Goal: Information Seeking & Learning: Learn about a topic

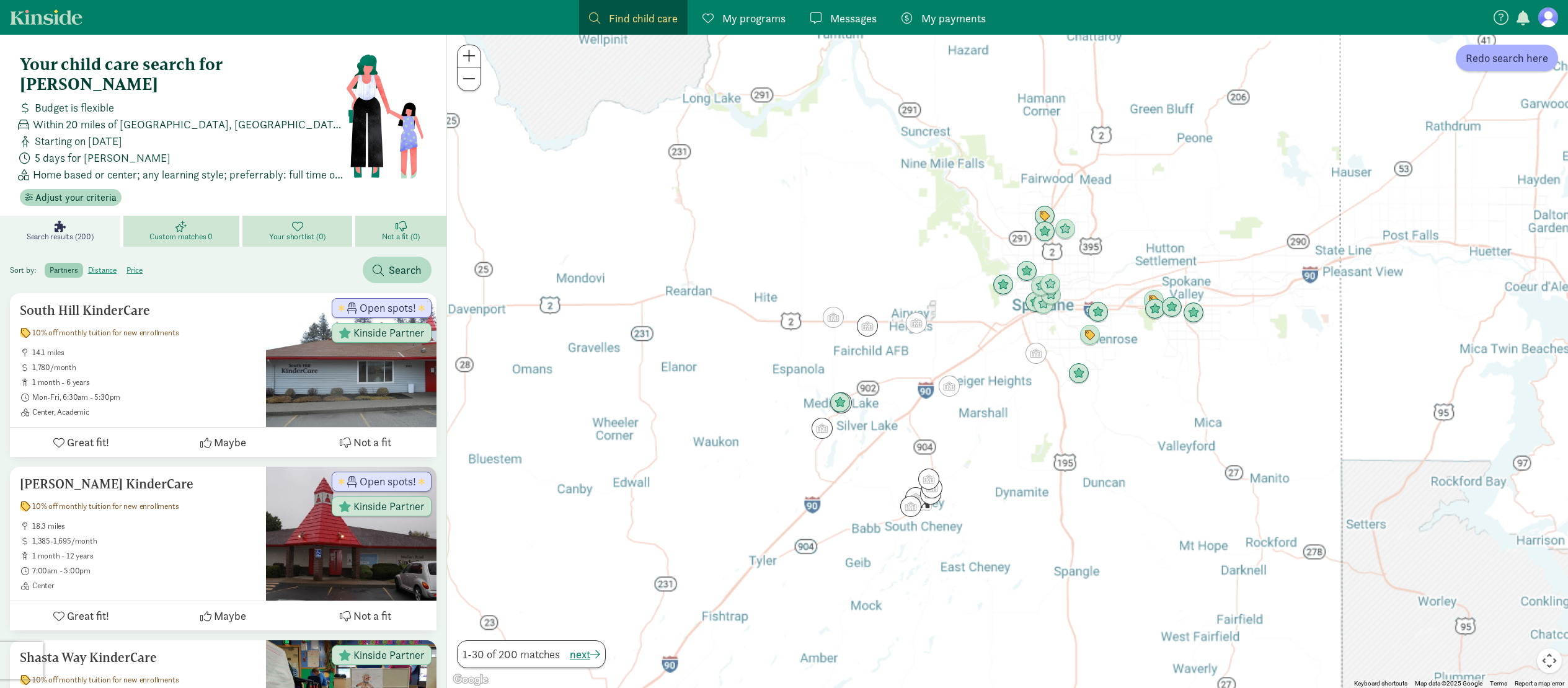
click at [472, 57] on span at bounding box center [469, 56] width 13 height 15
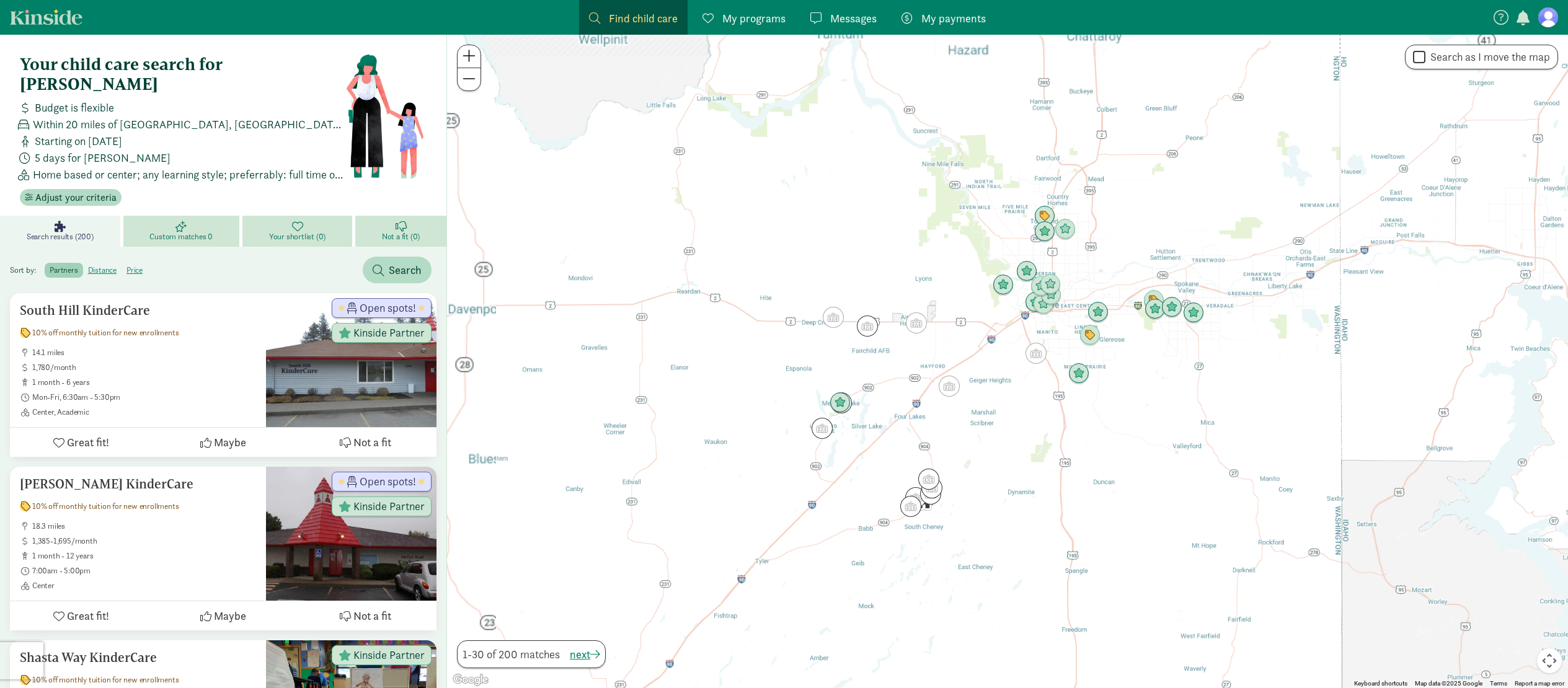
click at [472, 57] on span at bounding box center [469, 56] width 13 height 15
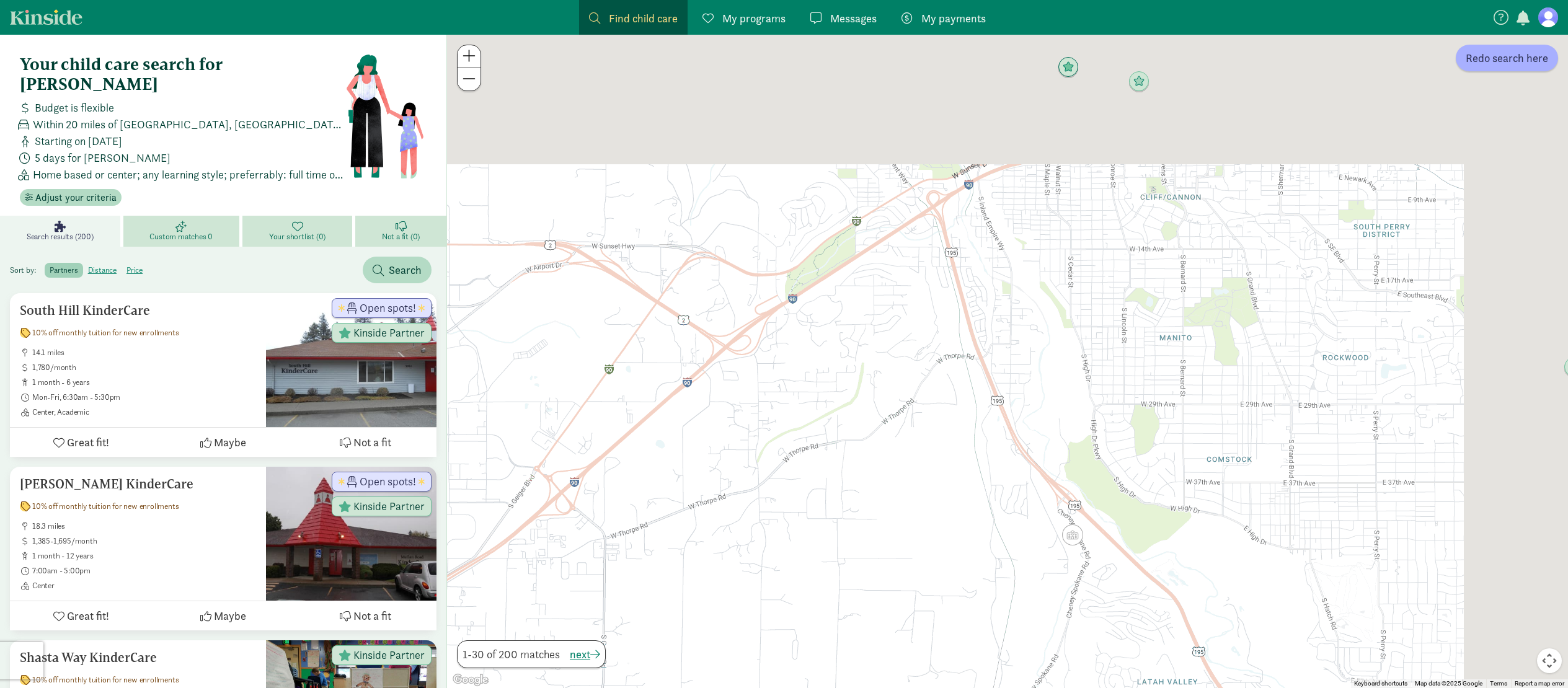
drag, startPoint x: 1258, startPoint y: 146, endPoint x: 1040, endPoint y: 460, distance: 382.3
click at [1040, 460] on div at bounding box center [1007, 361] width 1121 height 653
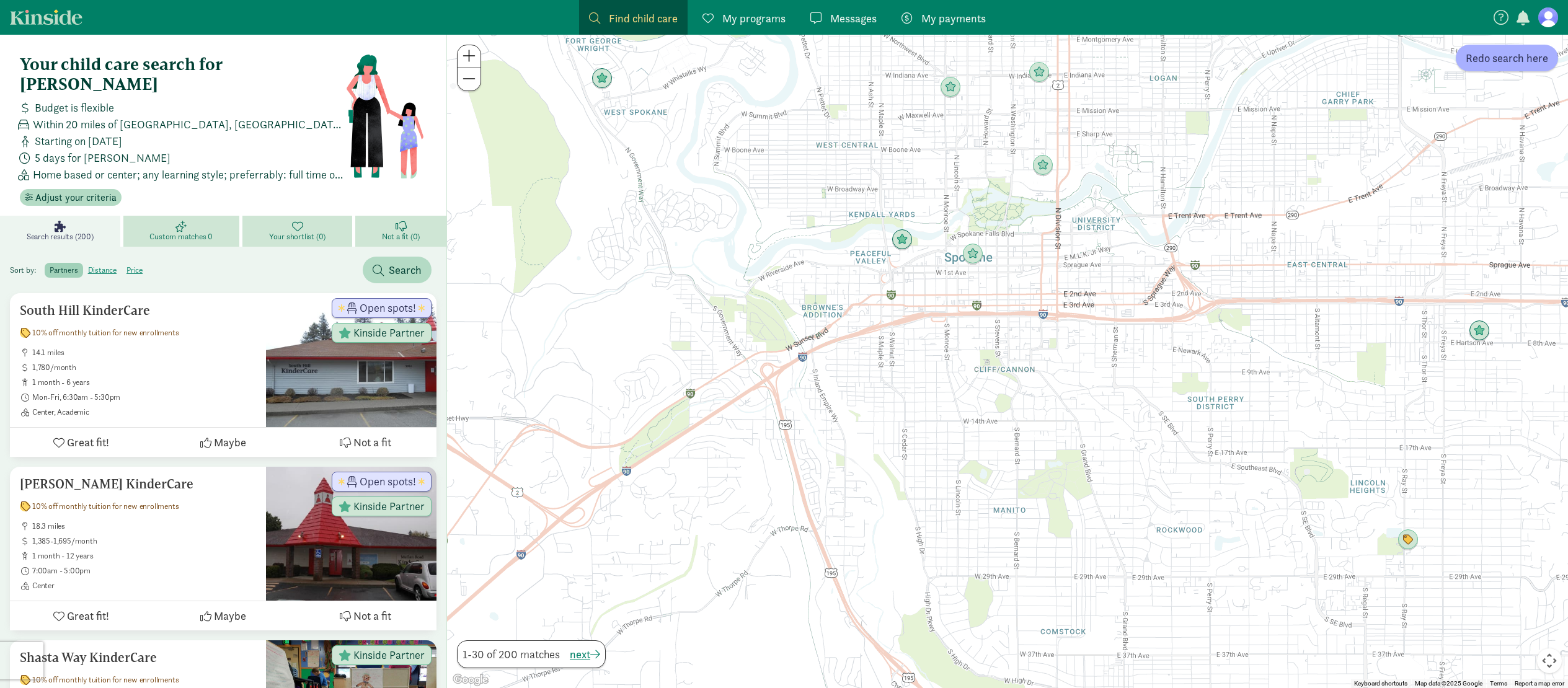
drag, startPoint x: 1193, startPoint y: 100, endPoint x: 1015, endPoint y: 290, distance: 260.4
click at [1015, 290] on div at bounding box center [1007, 361] width 1121 height 653
click at [952, 92] on img "Click to see details" at bounding box center [950, 87] width 23 height 23
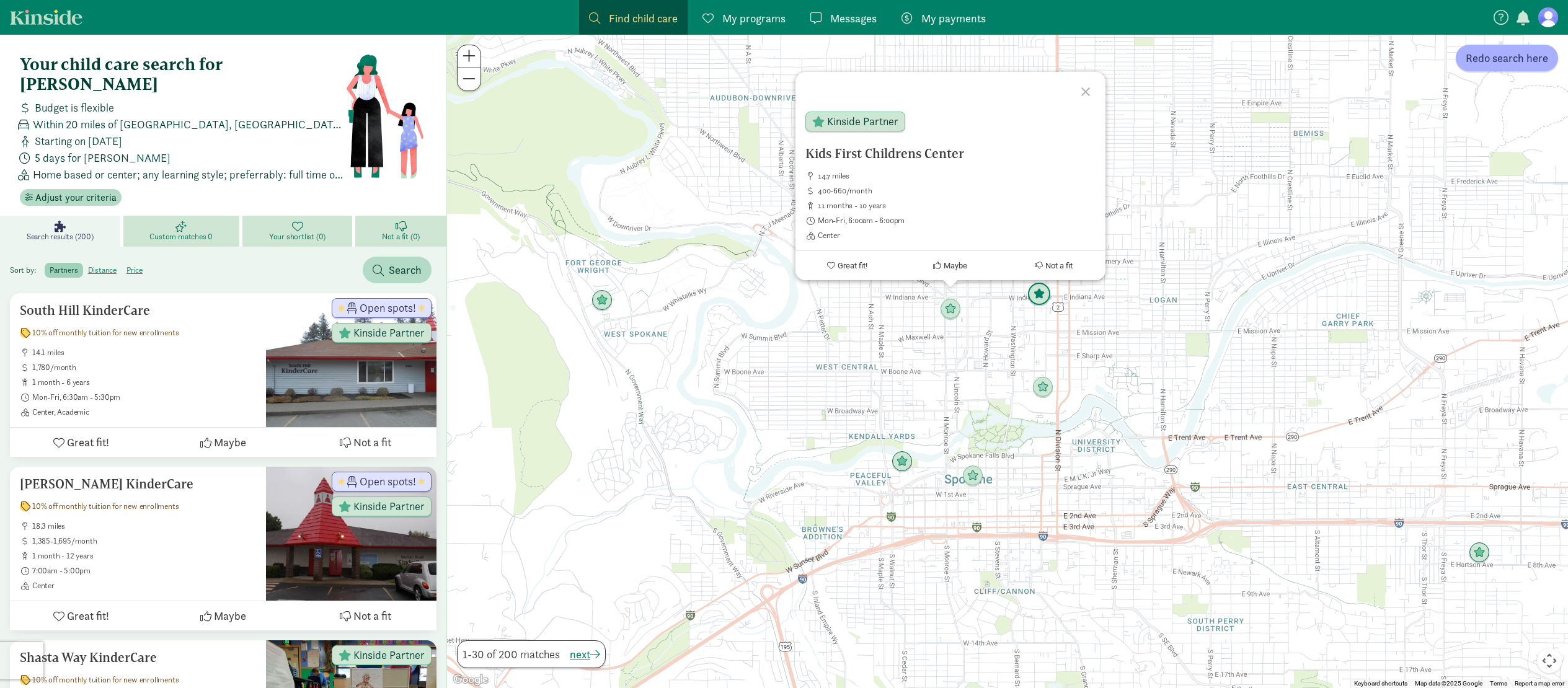
click at [1037, 291] on img "Click to see details" at bounding box center [1039, 294] width 23 height 23
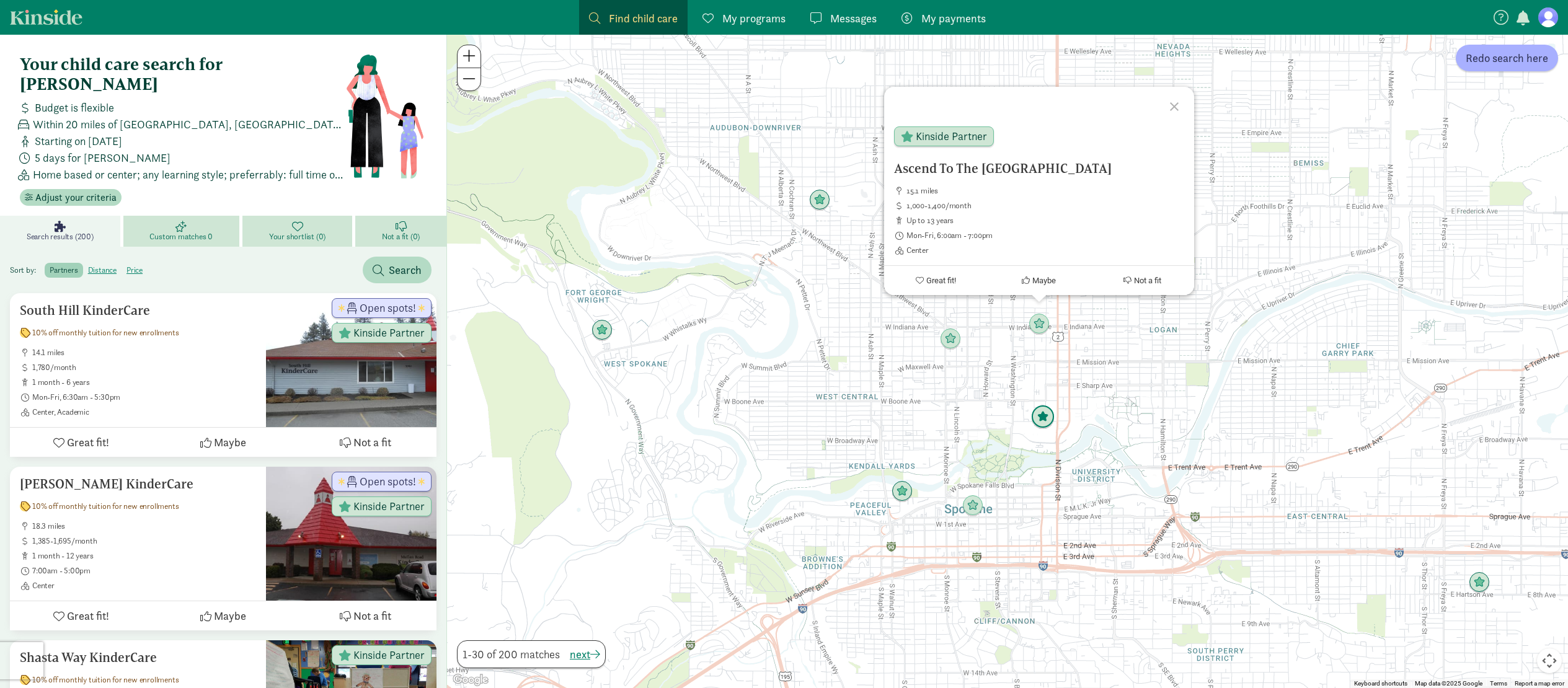
click at [1047, 418] on img "Click to see details" at bounding box center [1043, 417] width 23 height 23
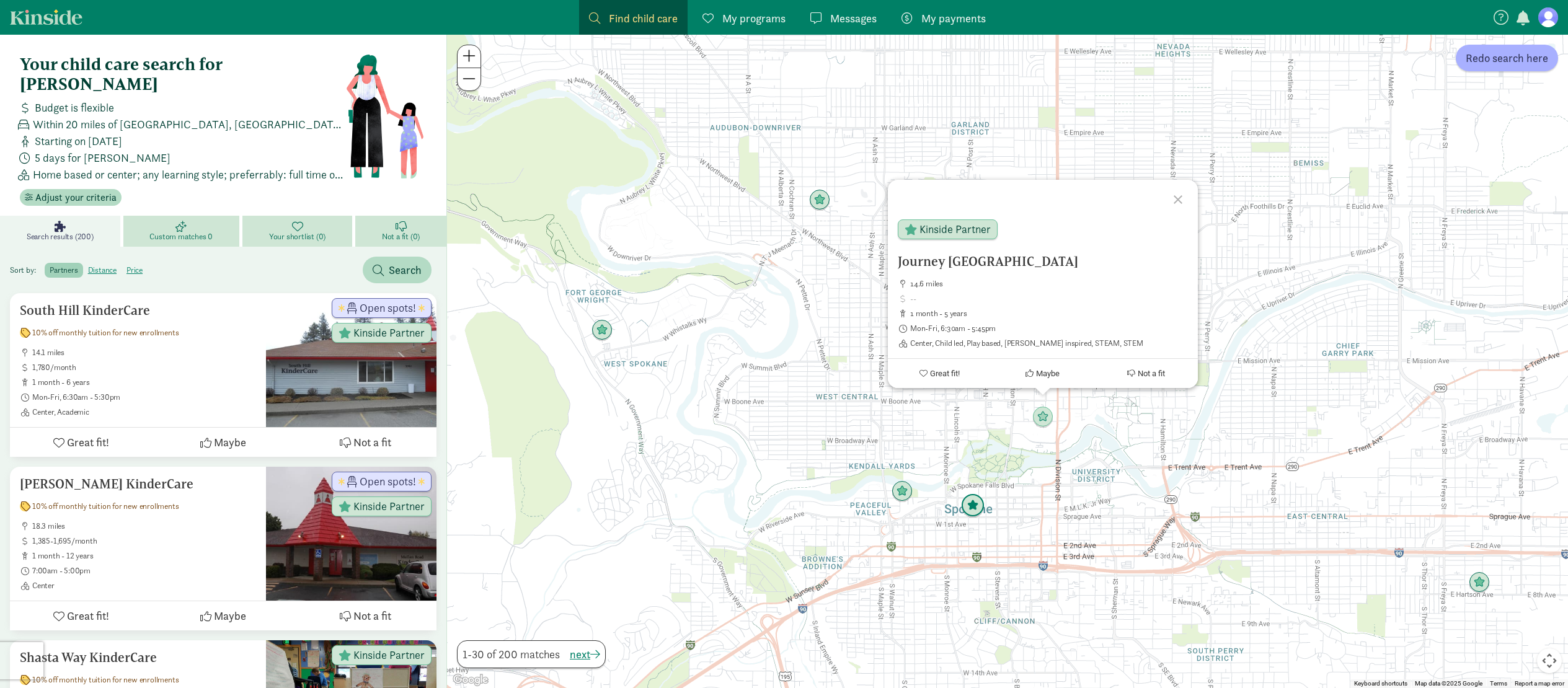
click at [972, 508] on img "Click to see details" at bounding box center [972, 505] width 23 height 23
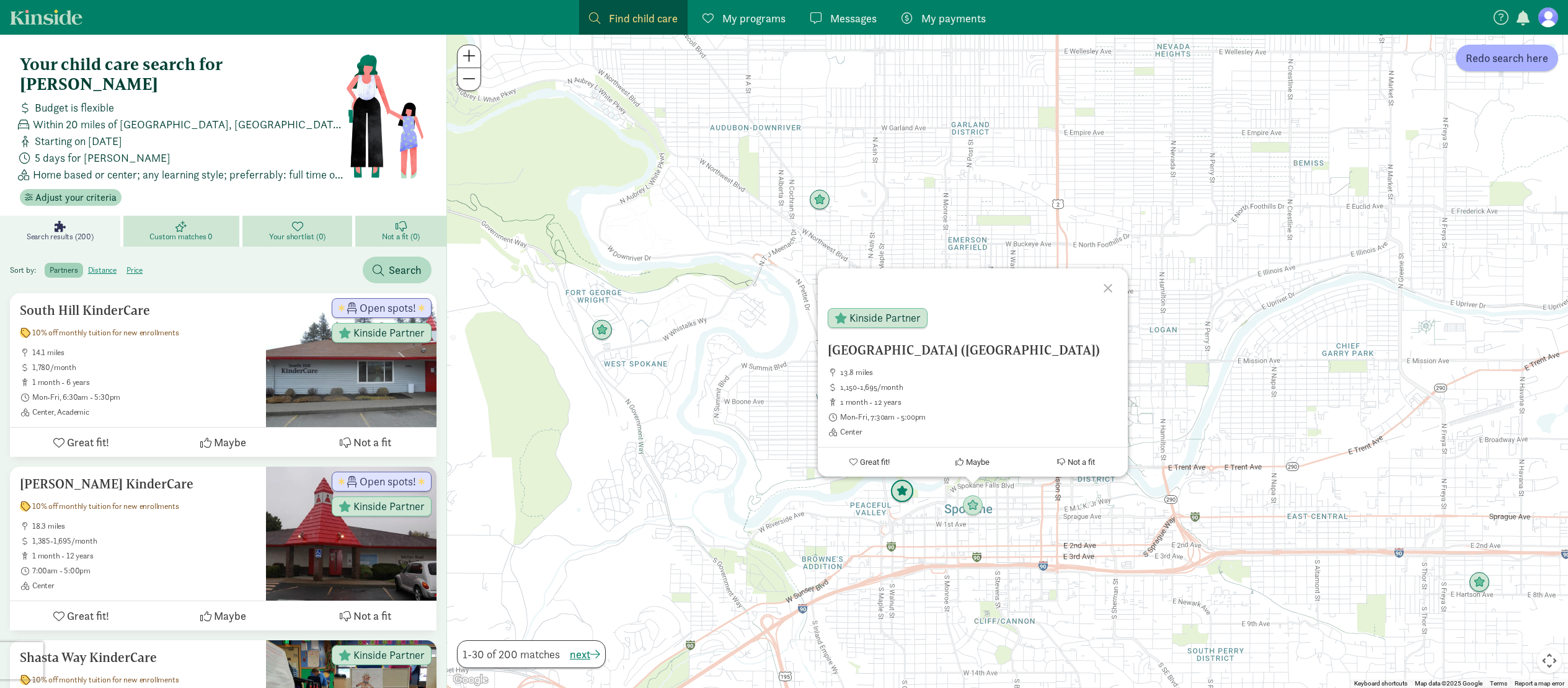
click at [902, 493] on img "Click to see details" at bounding box center [902, 491] width 23 height 23
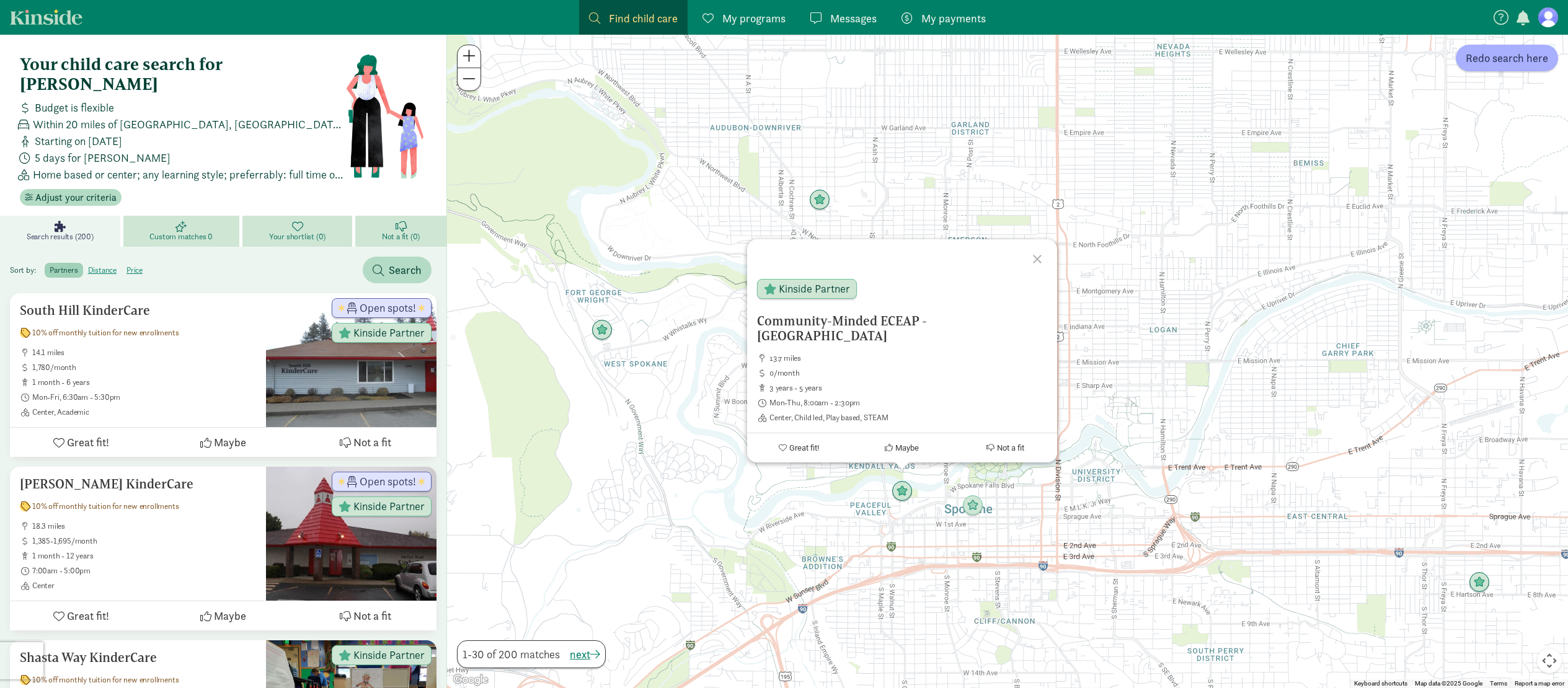
click at [472, 76] on span at bounding box center [469, 78] width 13 height 15
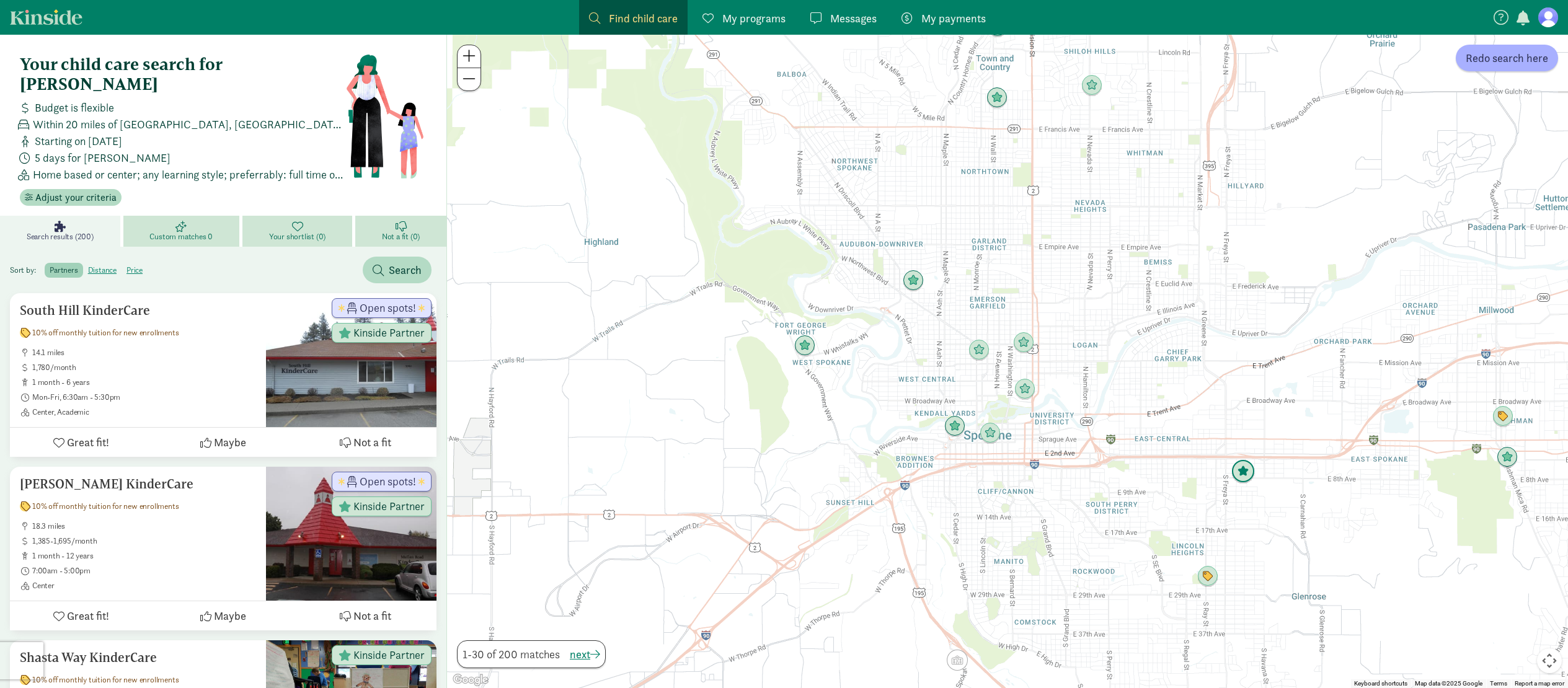
click at [1245, 474] on img "Click to see details" at bounding box center [1243, 472] width 23 height 23
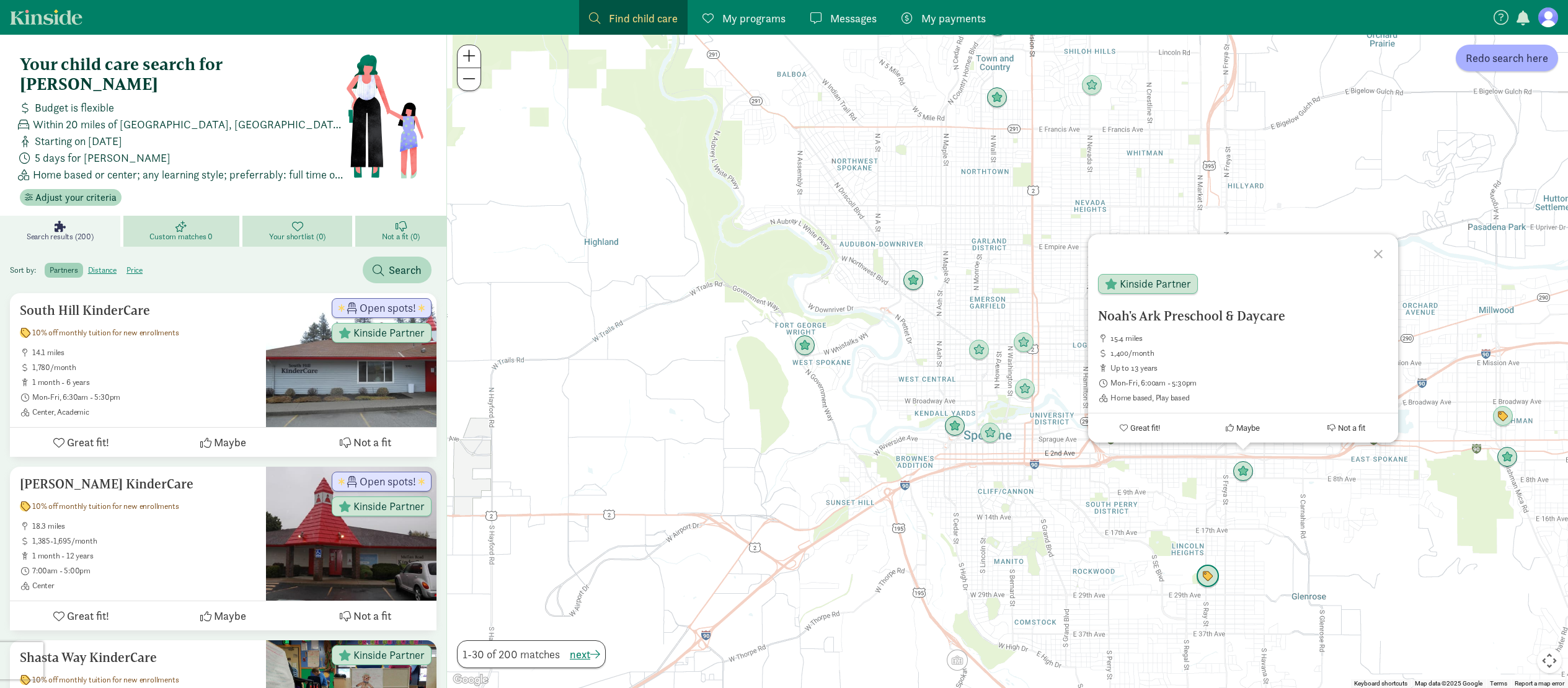
click at [1212, 582] on img "Click to see details" at bounding box center [1207, 576] width 23 height 23
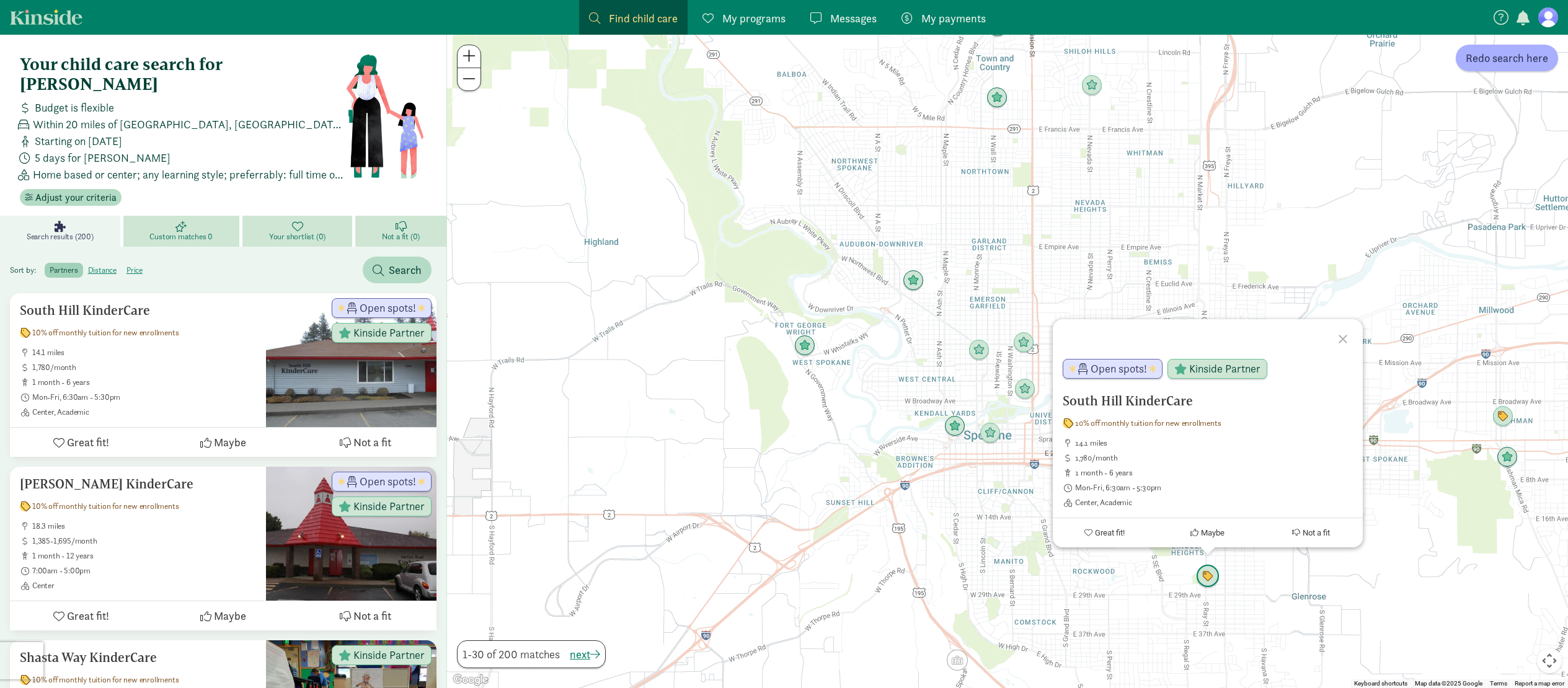
click at [1212, 582] on img "Click to see details" at bounding box center [1207, 576] width 23 height 23
click at [769, 502] on div "To navigate, press the arrow keys. South Hill KinderCare 10% off monthly tuitio…" at bounding box center [1007, 361] width 1121 height 653
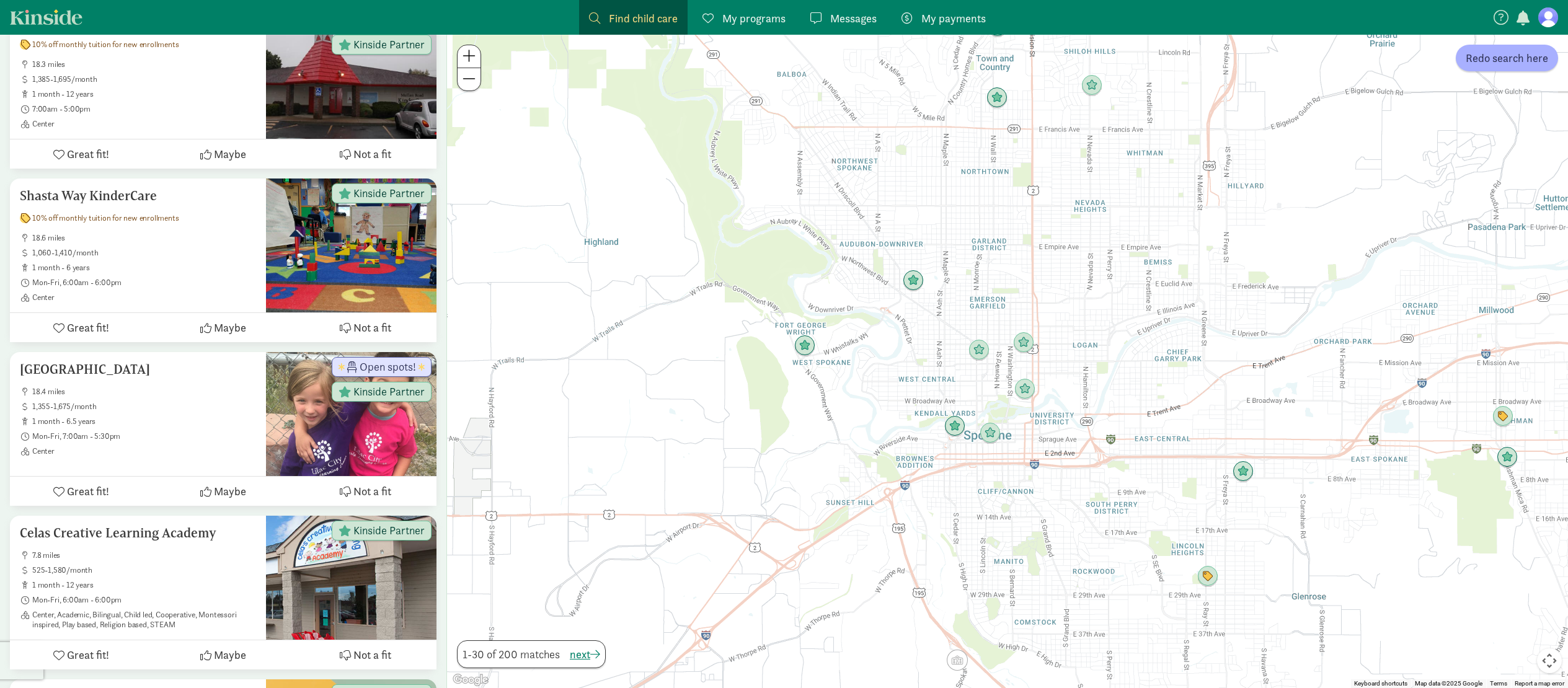
scroll to position [476, 0]
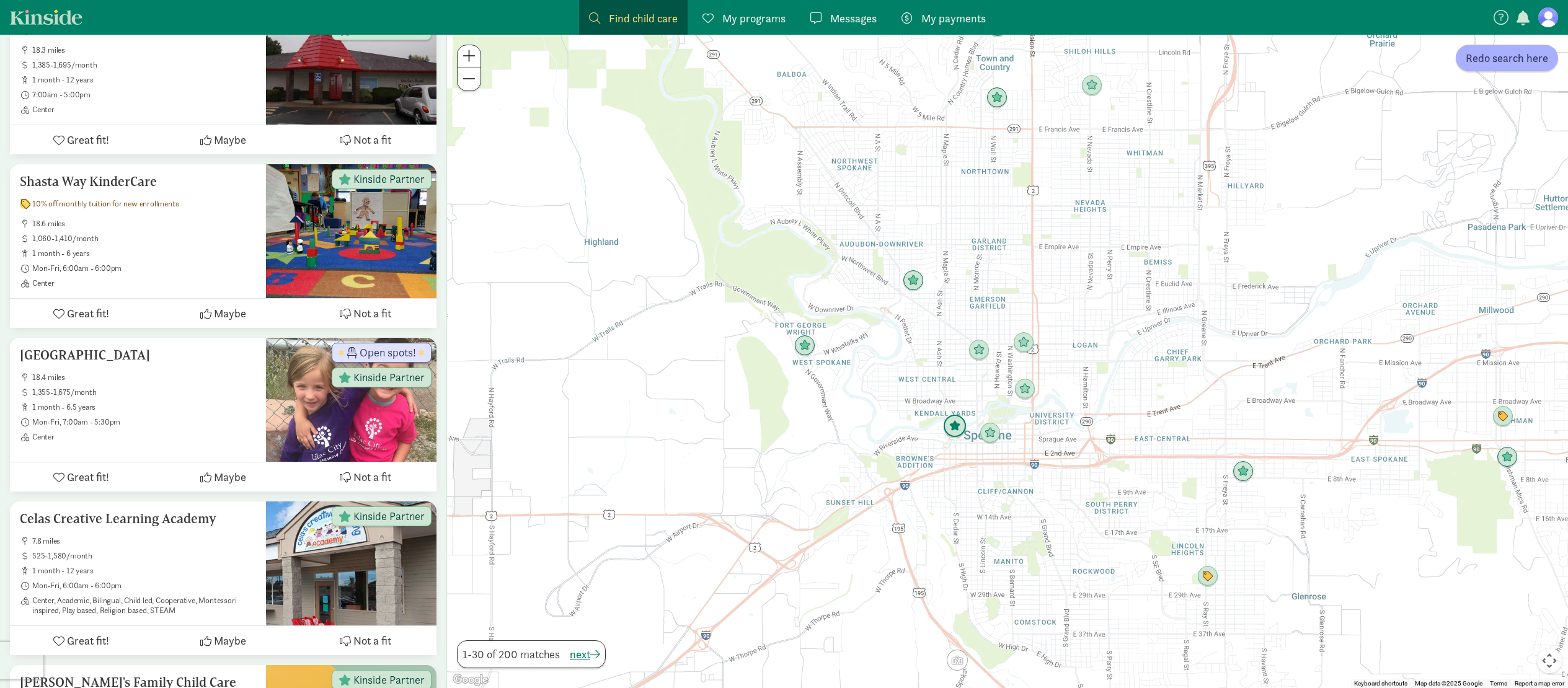
click at [962, 429] on img "Click to see details" at bounding box center [955, 427] width 23 height 23
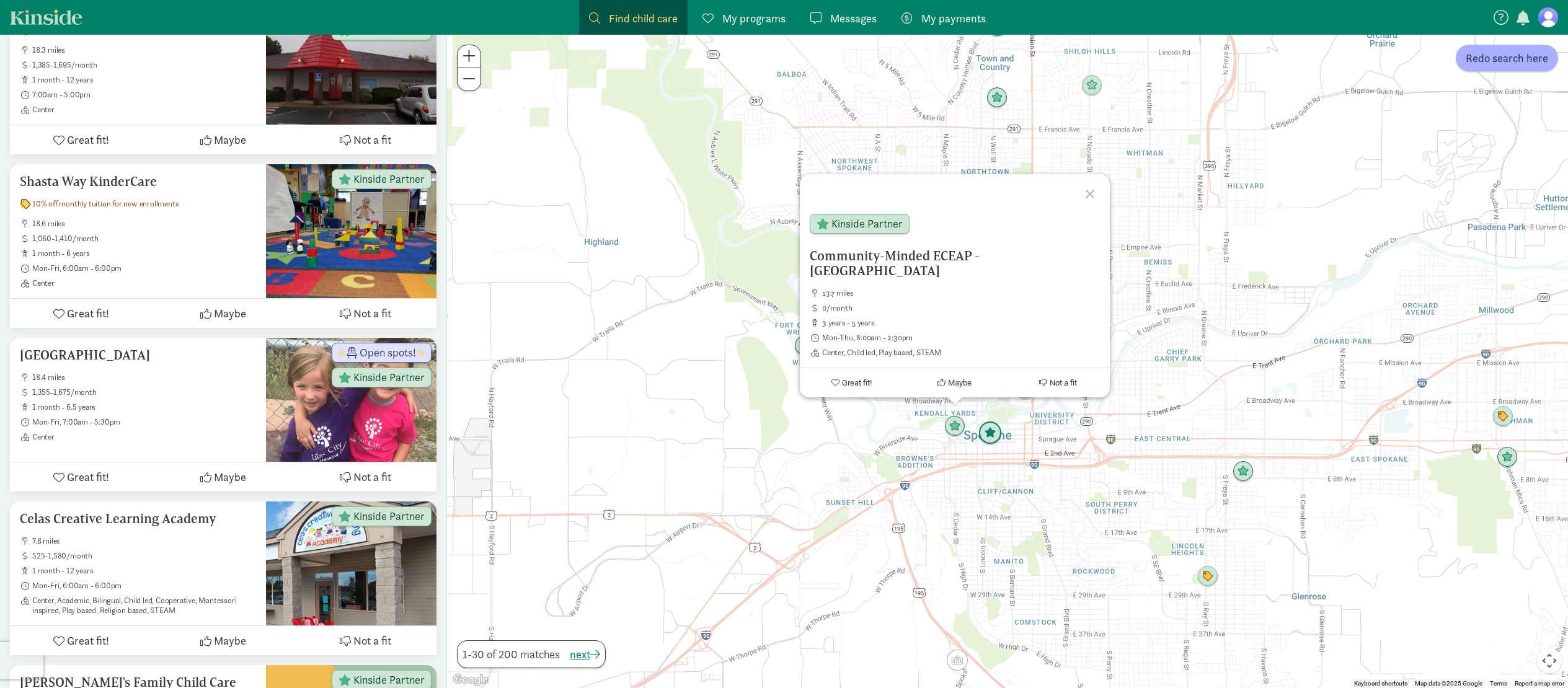
click at [992, 441] on img "Click to see details" at bounding box center [990, 433] width 23 height 23
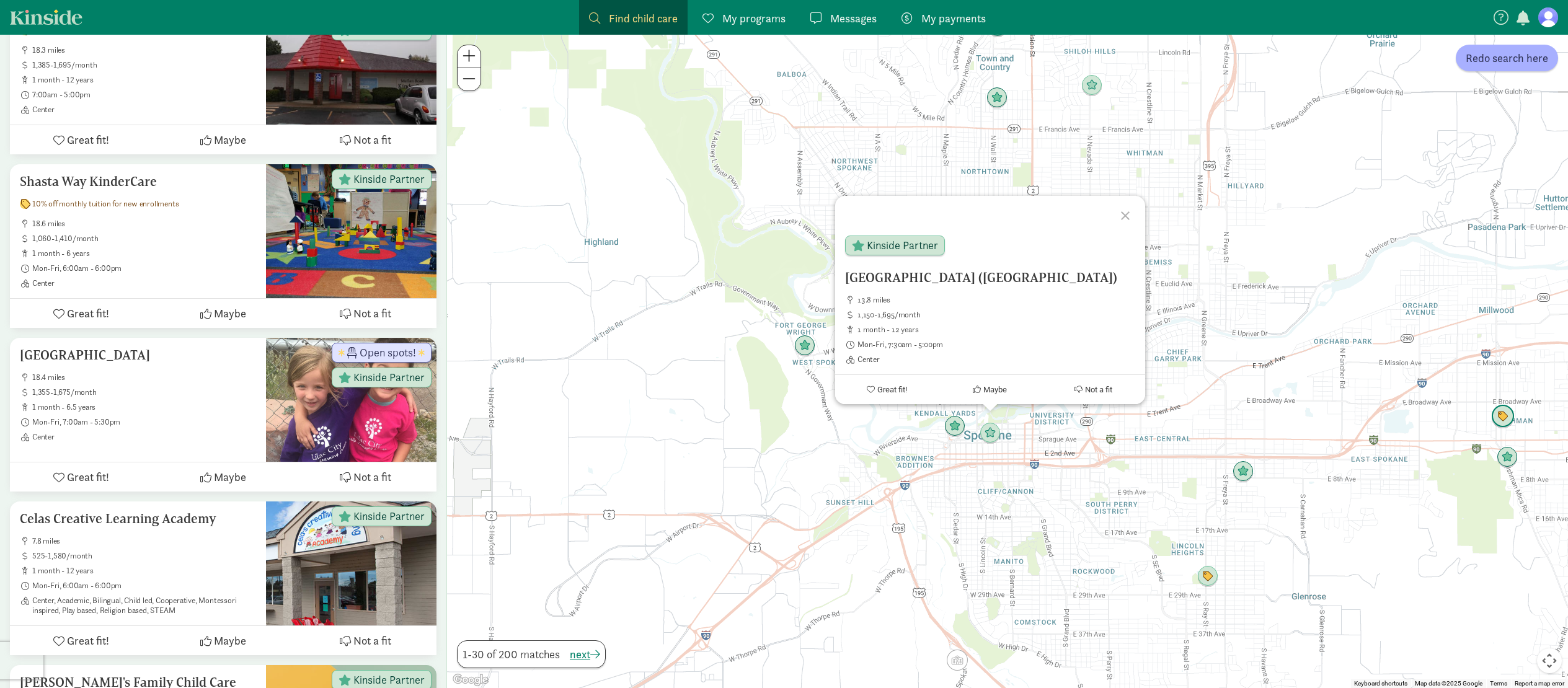
click at [1502, 421] on img "Click to see details" at bounding box center [1503, 416] width 23 height 23
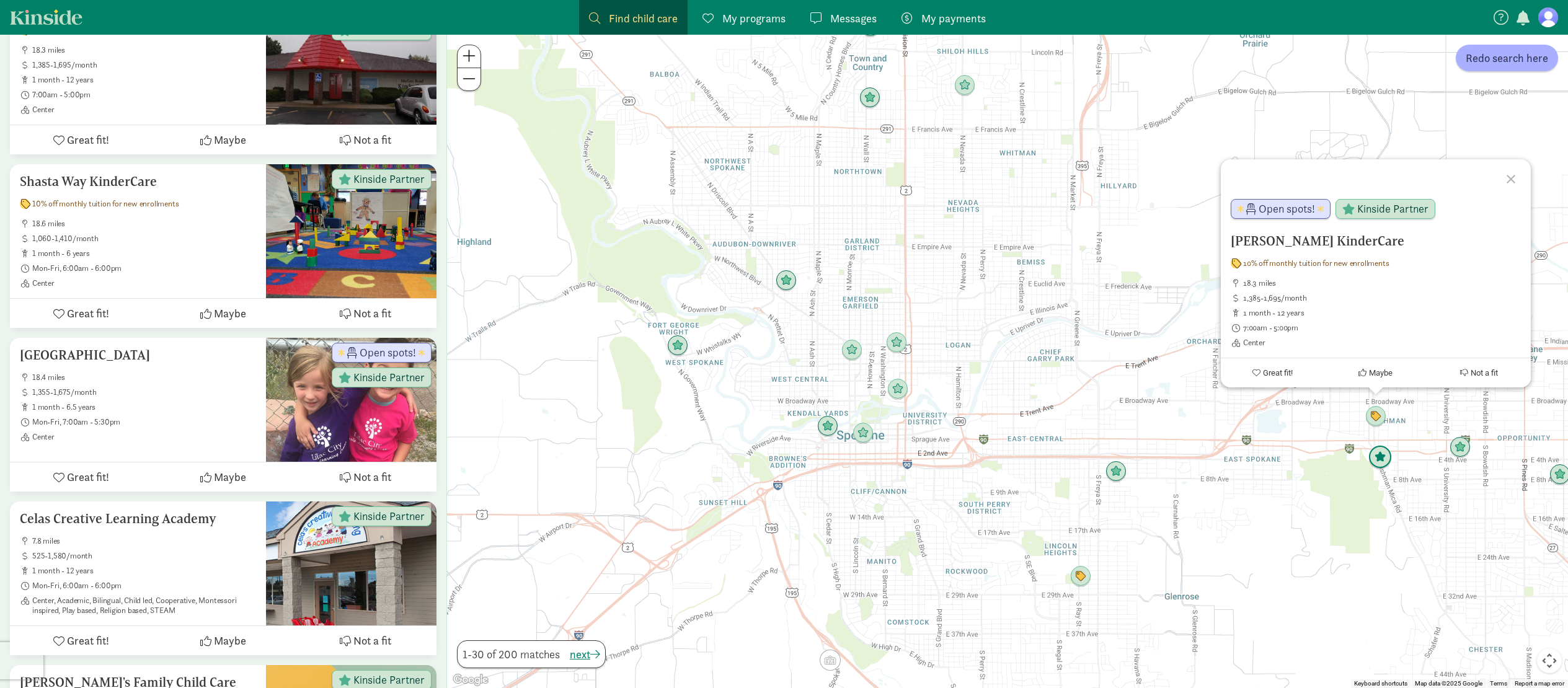
click at [1377, 456] on img "Click to see details" at bounding box center [1380, 458] width 23 height 23
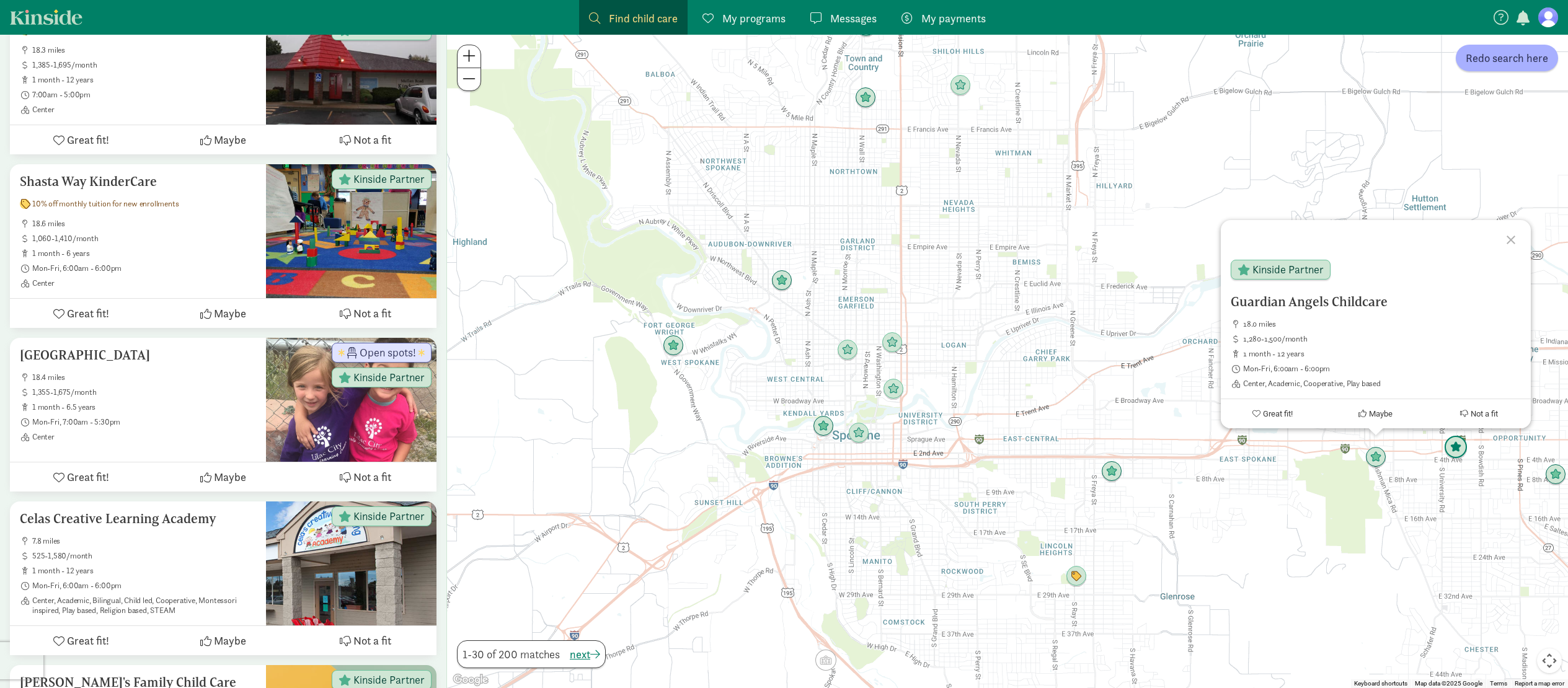
click at [1460, 443] on img "Click to see details" at bounding box center [1455, 447] width 23 height 23
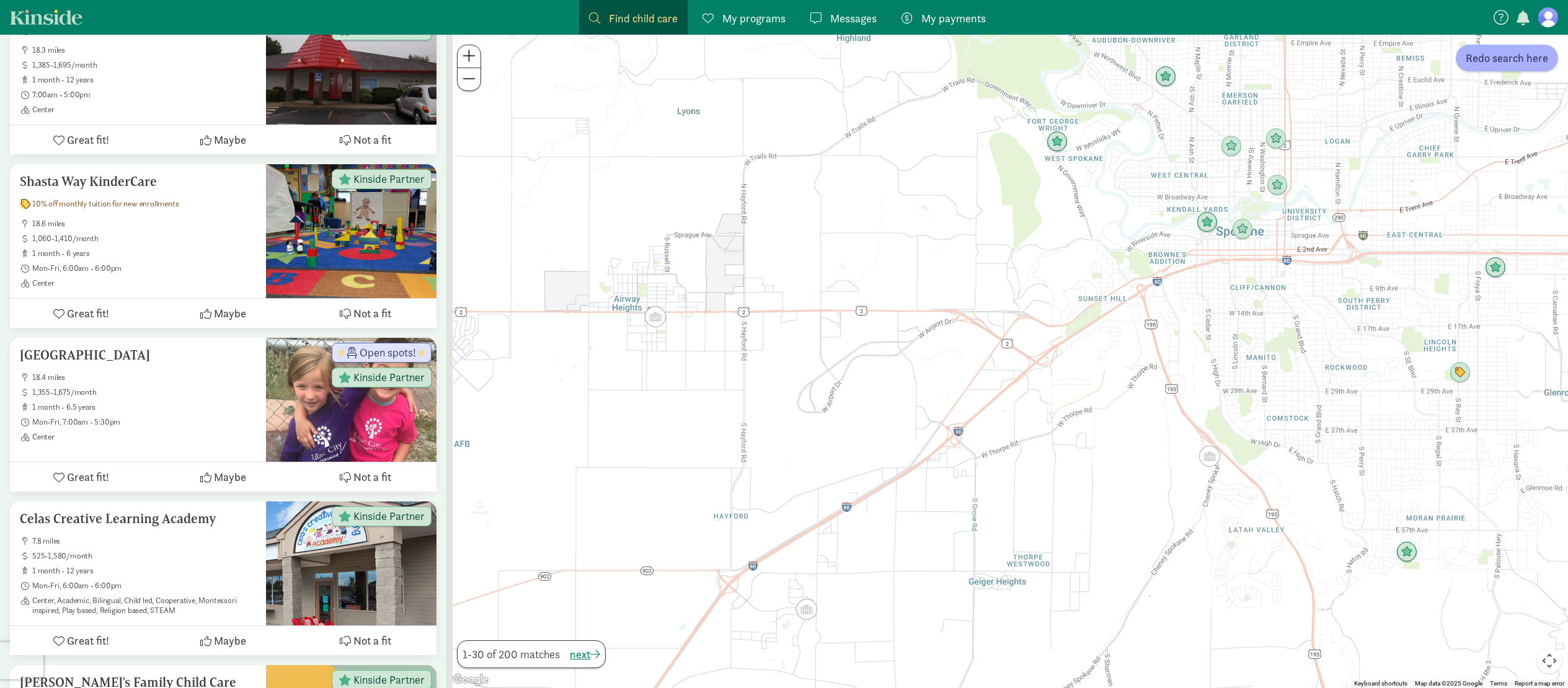
drag, startPoint x: 603, startPoint y: 482, endPoint x: 1082, endPoint y: 281, distance: 519.5
click at [1080, 279] on div "To navigate, press the arrow keys." at bounding box center [1007, 361] width 1121 height 653
click at [469, 75] on span at bounding box center [469, 78] width 13 height 15
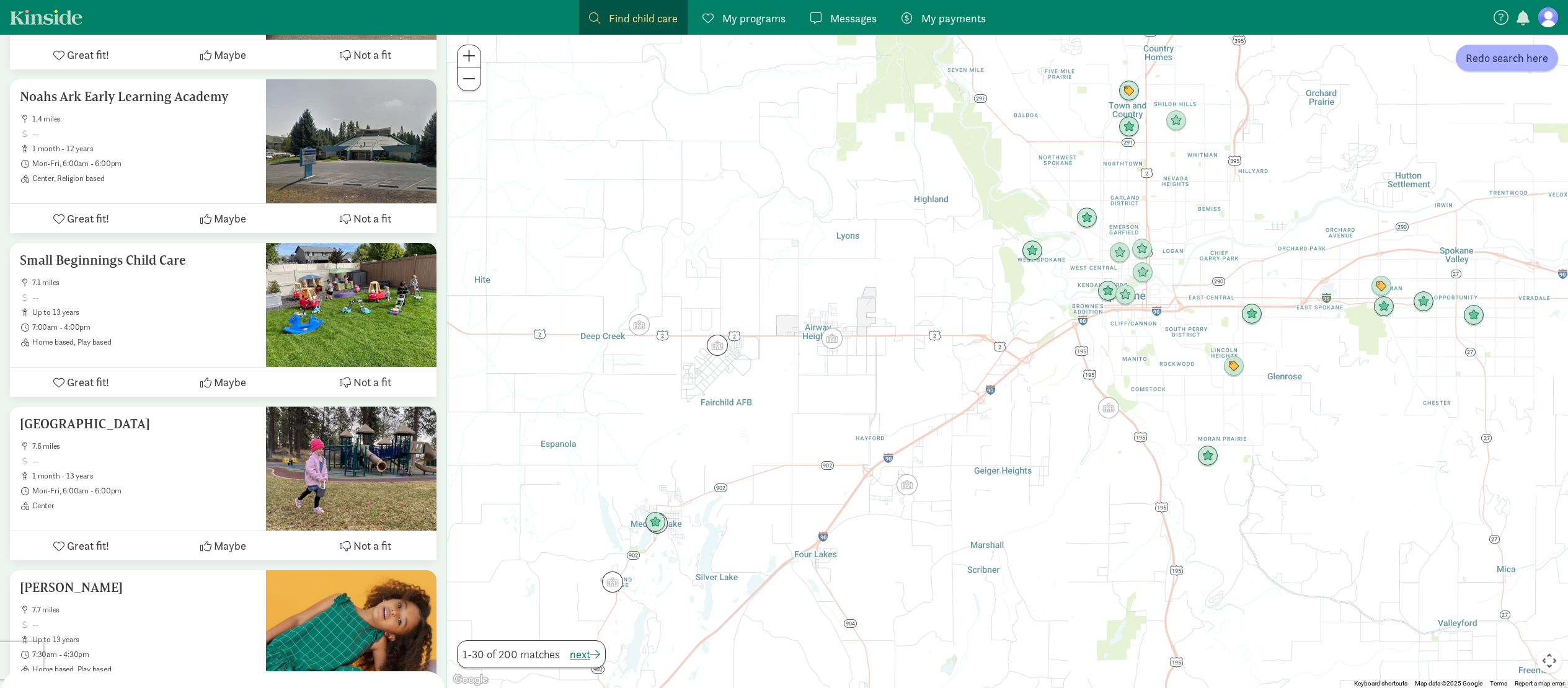
scroll to position [3782, 0]
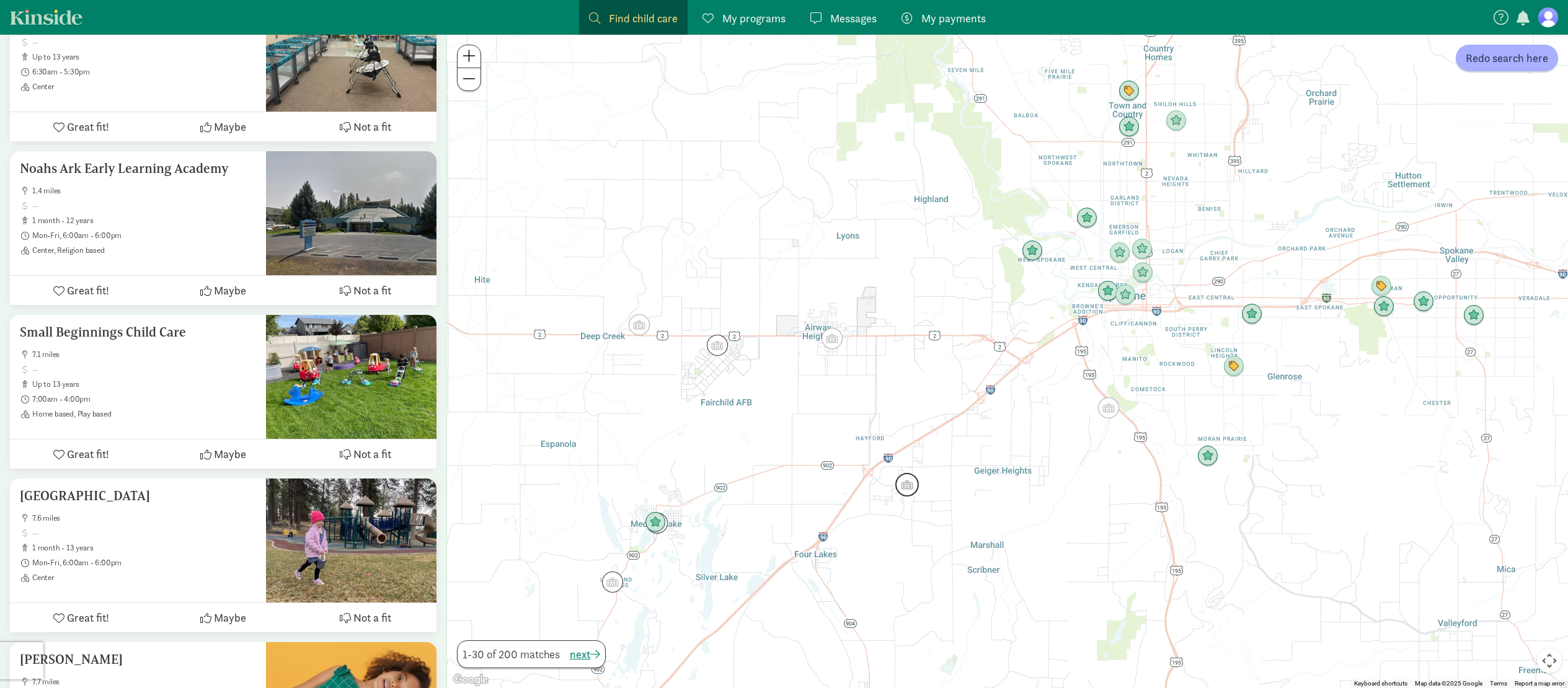
click at [910, 485] on img "Click to see details" at bounding box center [907, 485] width 23 height 23
click at [882, 544] on div "Small Beginnings Child Care 7.1 miles up to 13 years 7:00am - 4:00pm Home based…" at bounding box center [1007, 361] width 1121 height 653
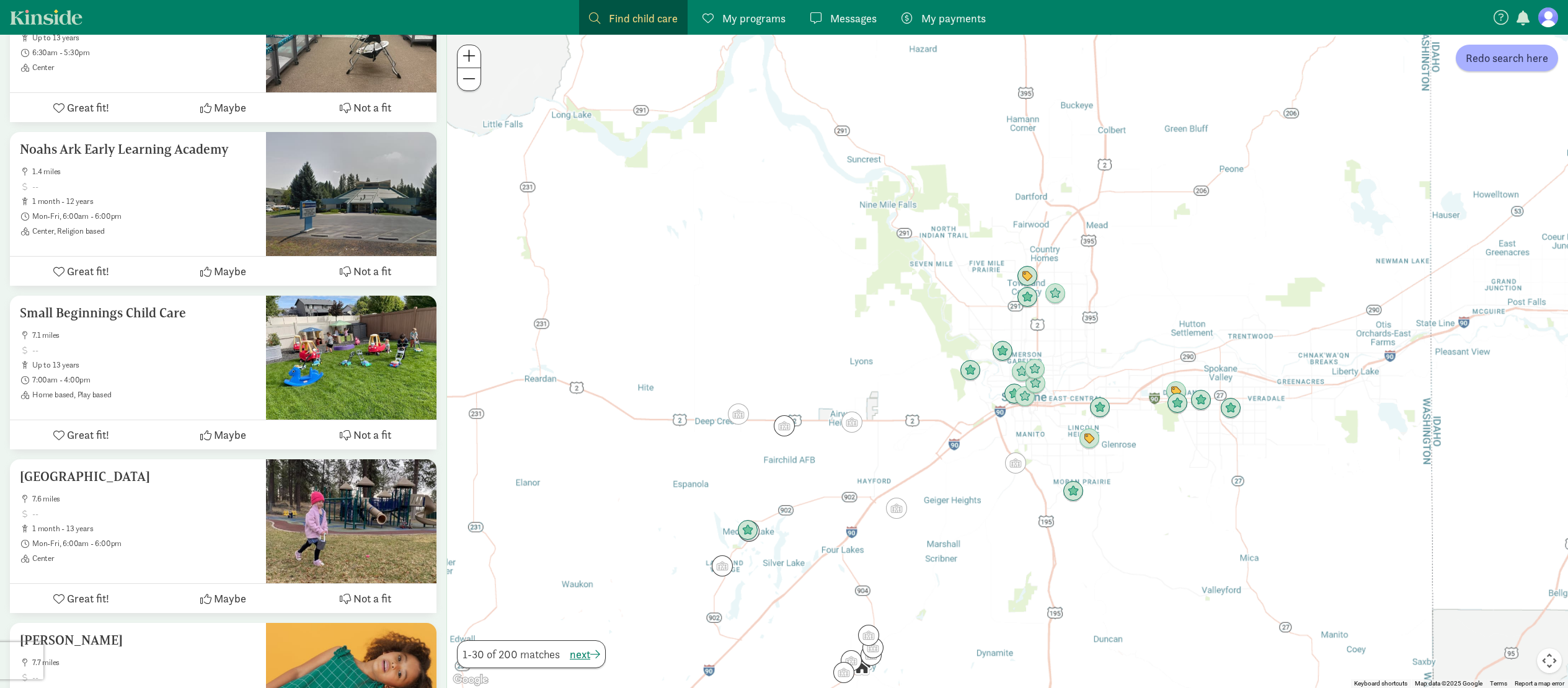
scroll to position [3816, 0]
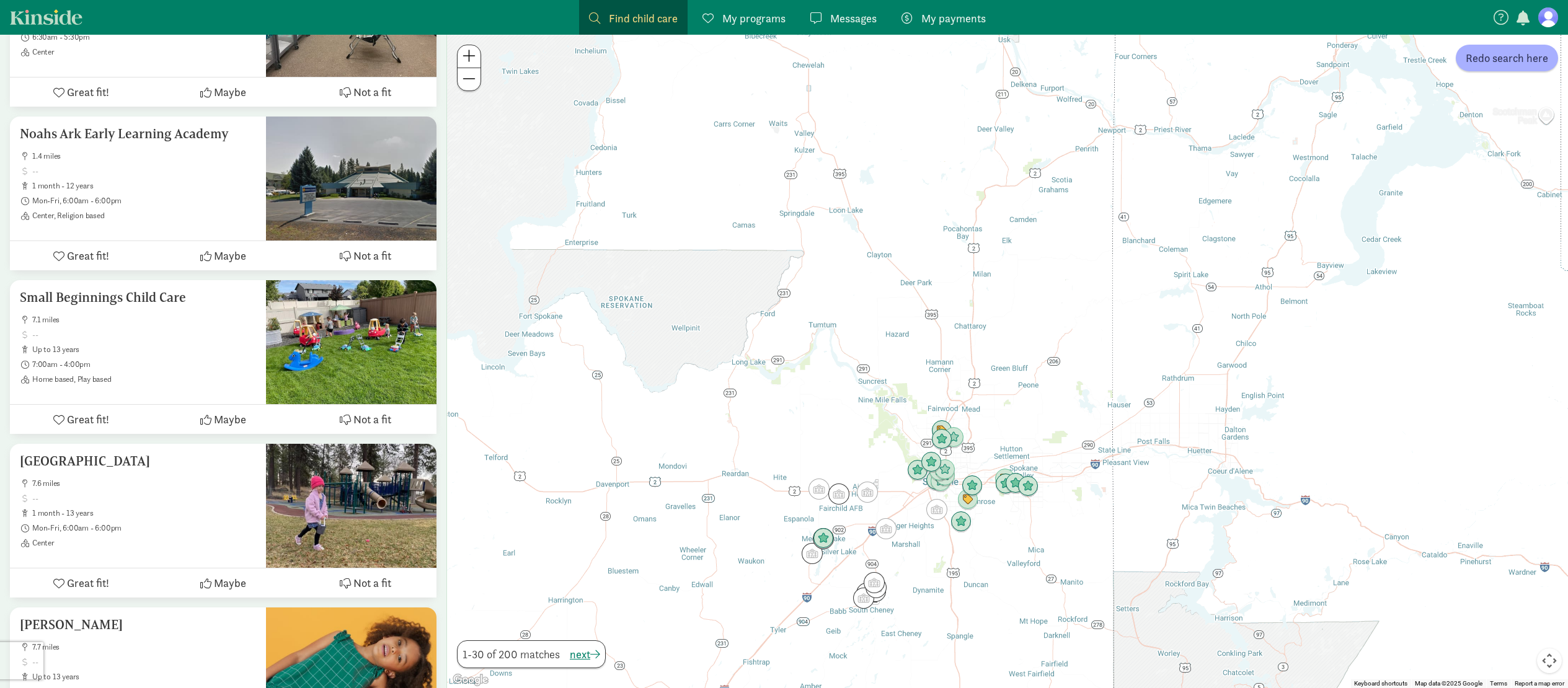
click at [475, 59] on span at bounding box center [469, 56] width 13 height 15
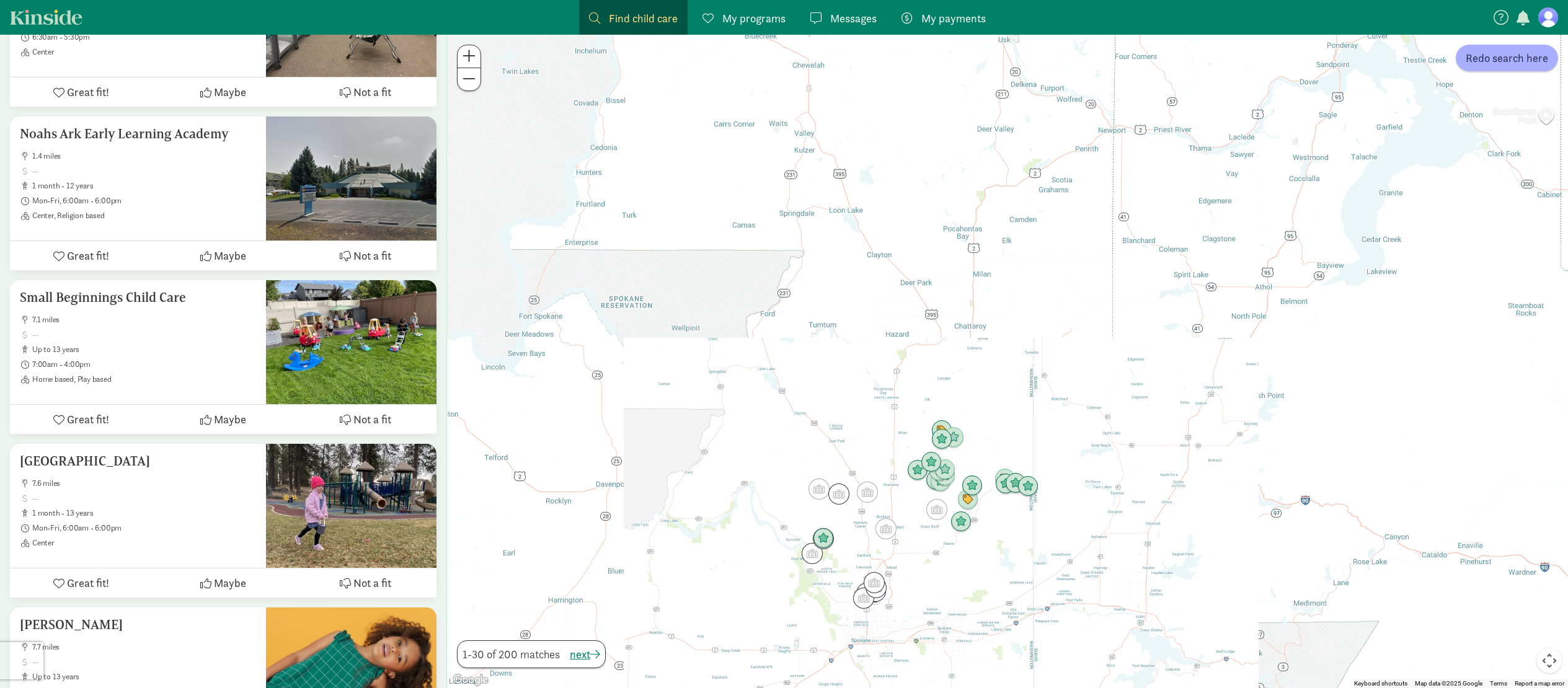
click at [475, 59] on span at bounding box center [469, 56] width 13 height 15
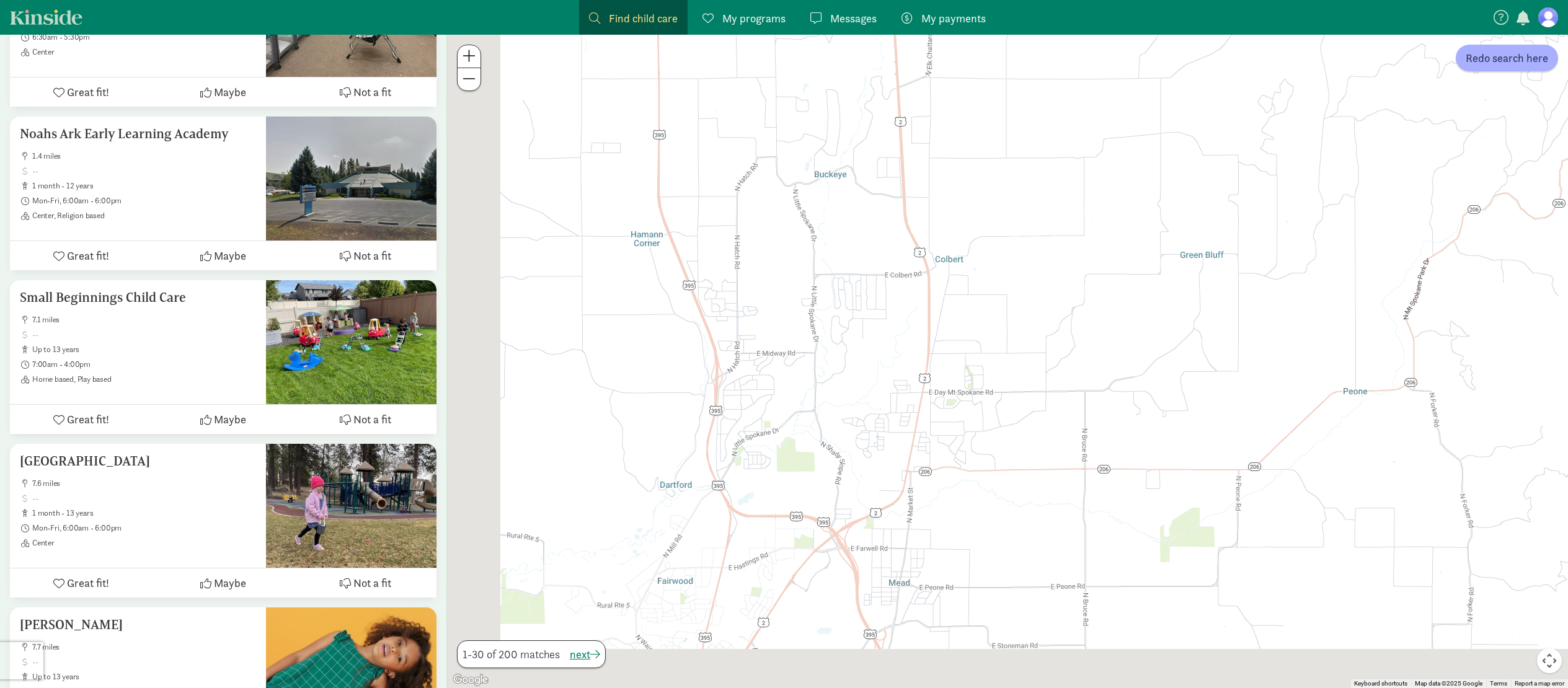
drag, startPoint x: 664, startPoint y: 514, endPoint x: 998, endPoint y: 124, distance: 513.5
click at [998, 124] on div at bounding box center [1007, 361] width 1121 height 653
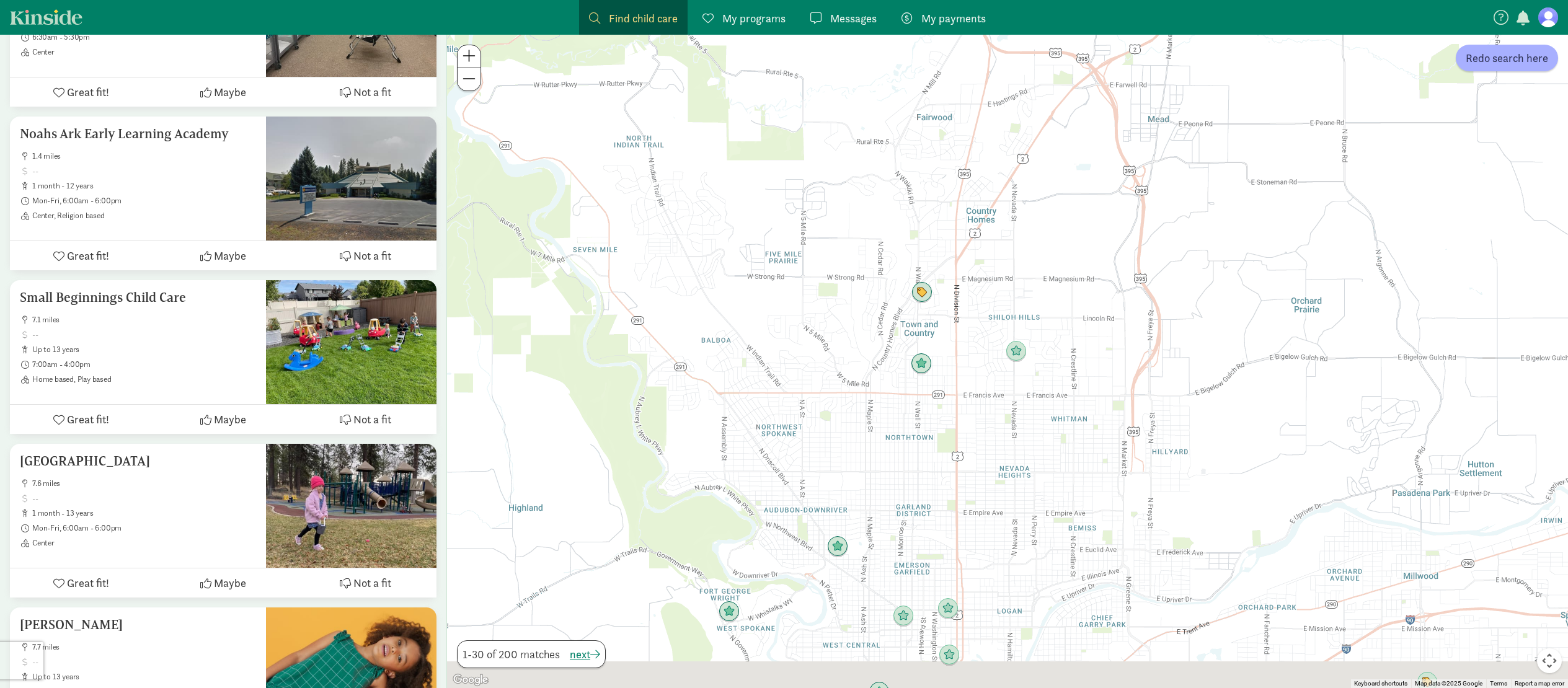
drag, startPoint x: 831, startPoint y: 598, endPoint x: 1071, endPoint y: 107, distance: 546.5
click at [1071, 107] on div at bounding box center [1007, 361] width 1121 height 653
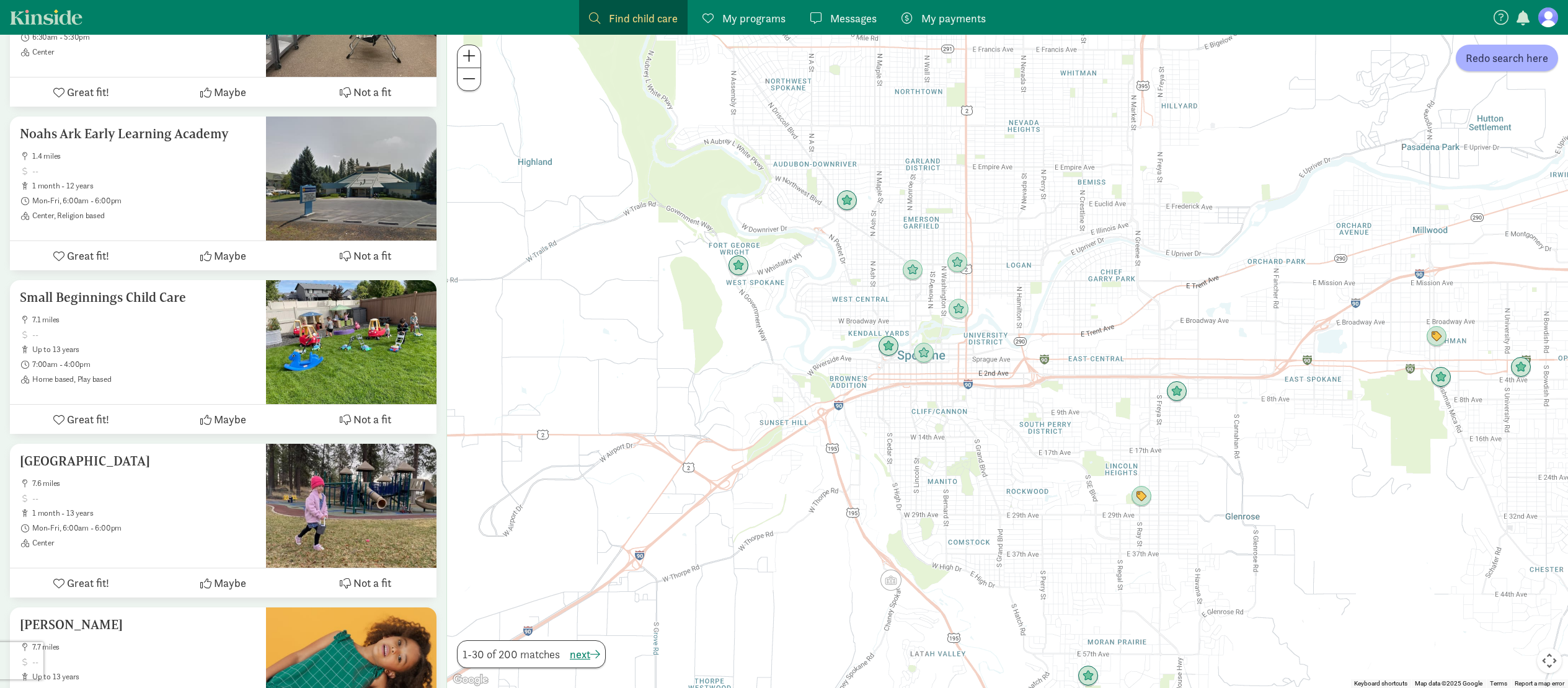
drag, startPoint x: 884, startPoint y: 494, endPoint x: 906, endPoint y: 74, distance: 420.6
click at [906, 74] on div at bounding box center [1007, 361] width 1121 height 653
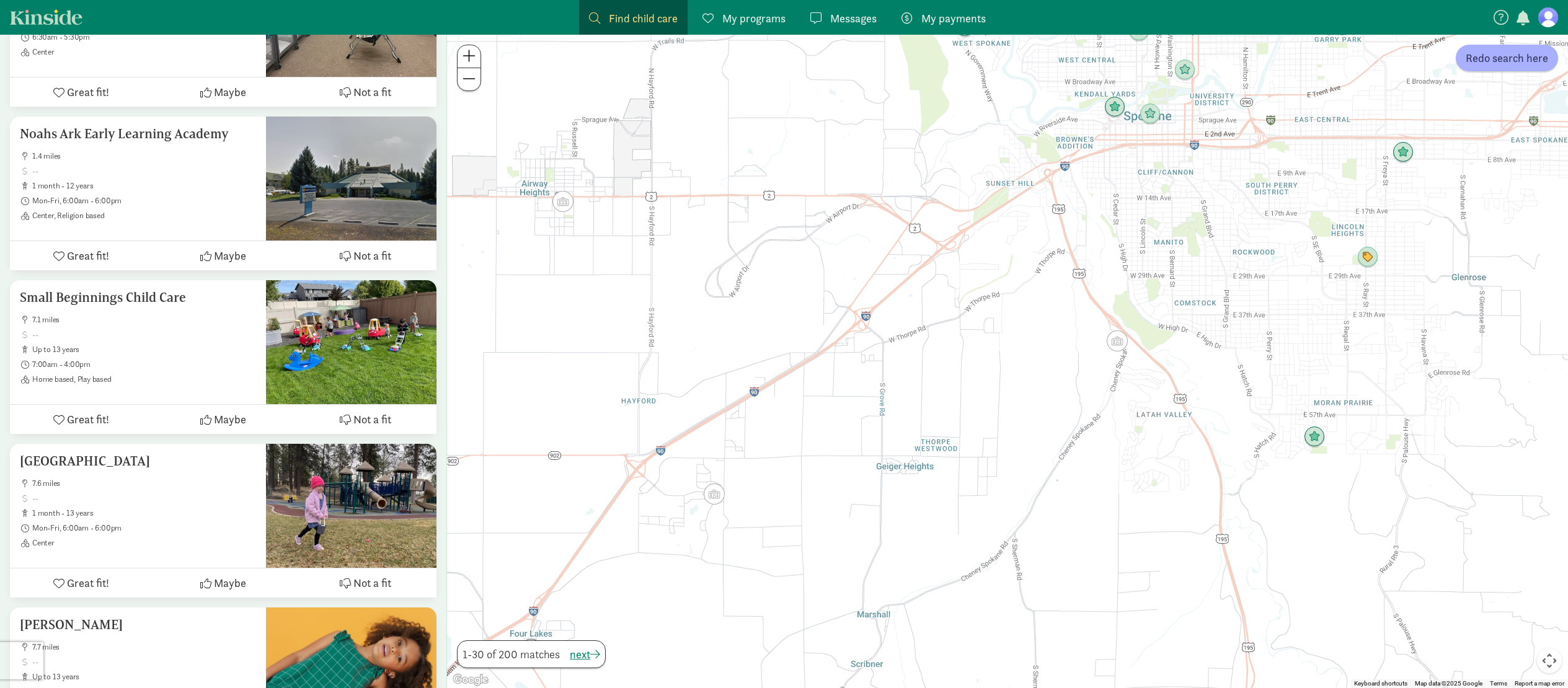
drag, startPoint x: 722, startPoint y: 502, endPoint x: 1007, endPoint y: 202, distance: 413.8
click at [1007, 202] on div at bounding box center [1007, 361] width 1121 height 653
click at [473, 61] on span at bounding box center [469, 56] width 13 height 15
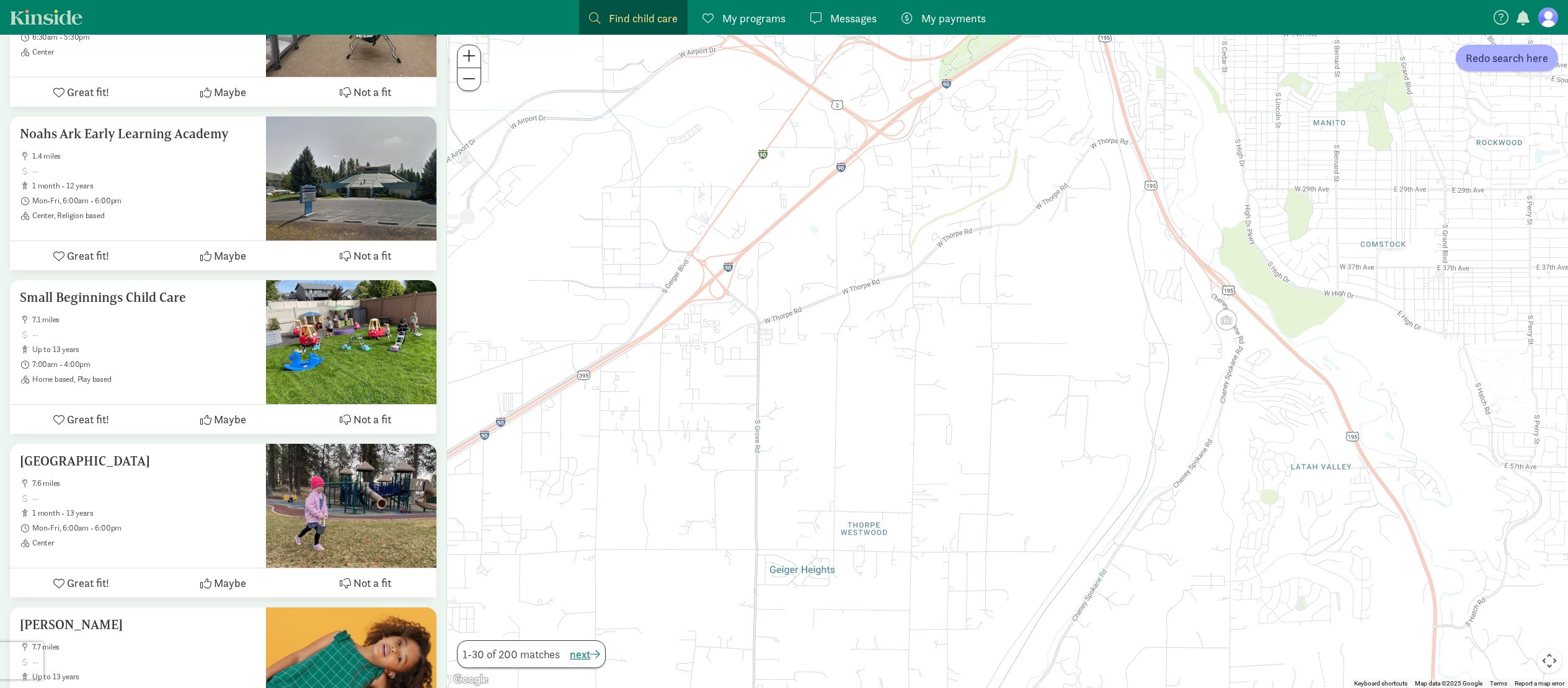
drag, startPoint x: 675, startPoint y: 401, endPoint x: 737, endPoint y: 370, distance: 69.3
click at [754, 359] on div at bounding box center [1007, 361] width 1121 height 653
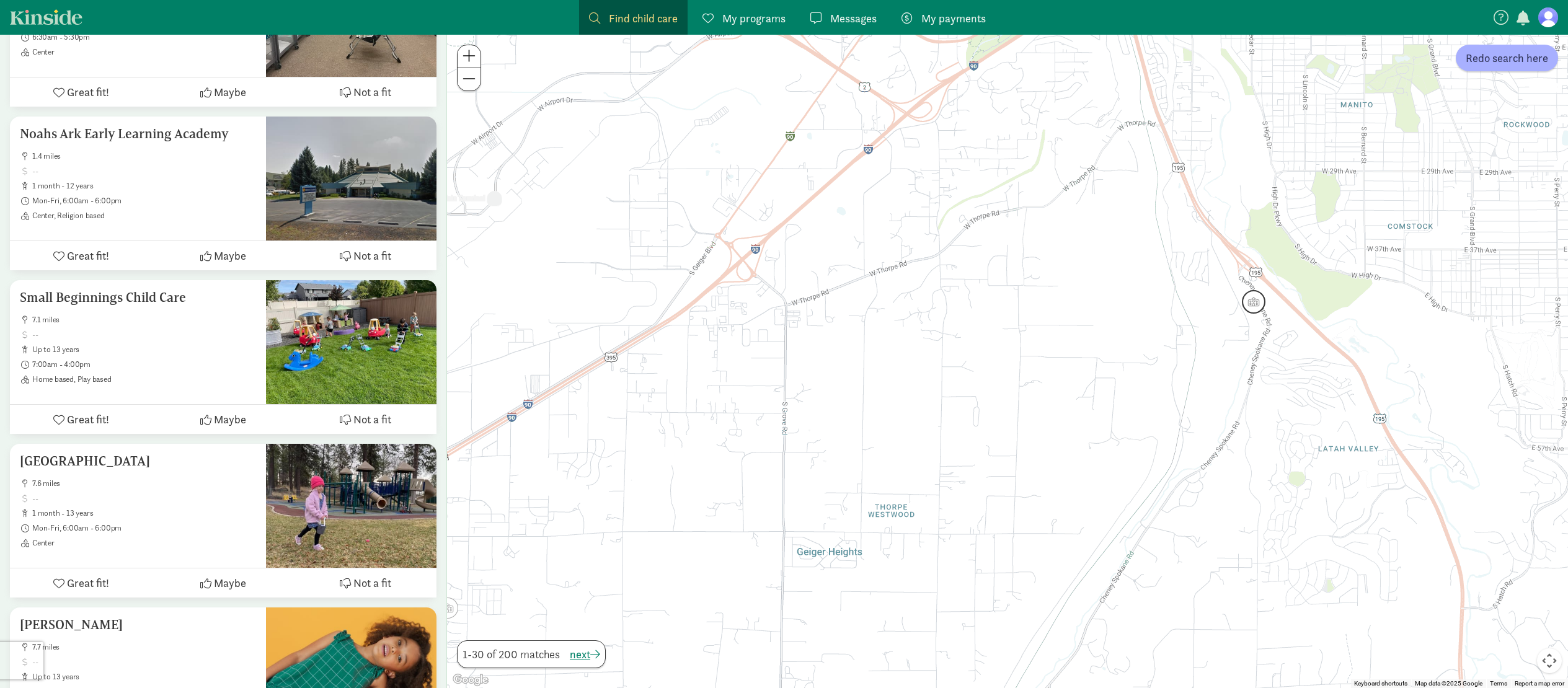
click at [1255, 304] on img "Click to see details" at bounding box center [1253, 302] width 23 height 23
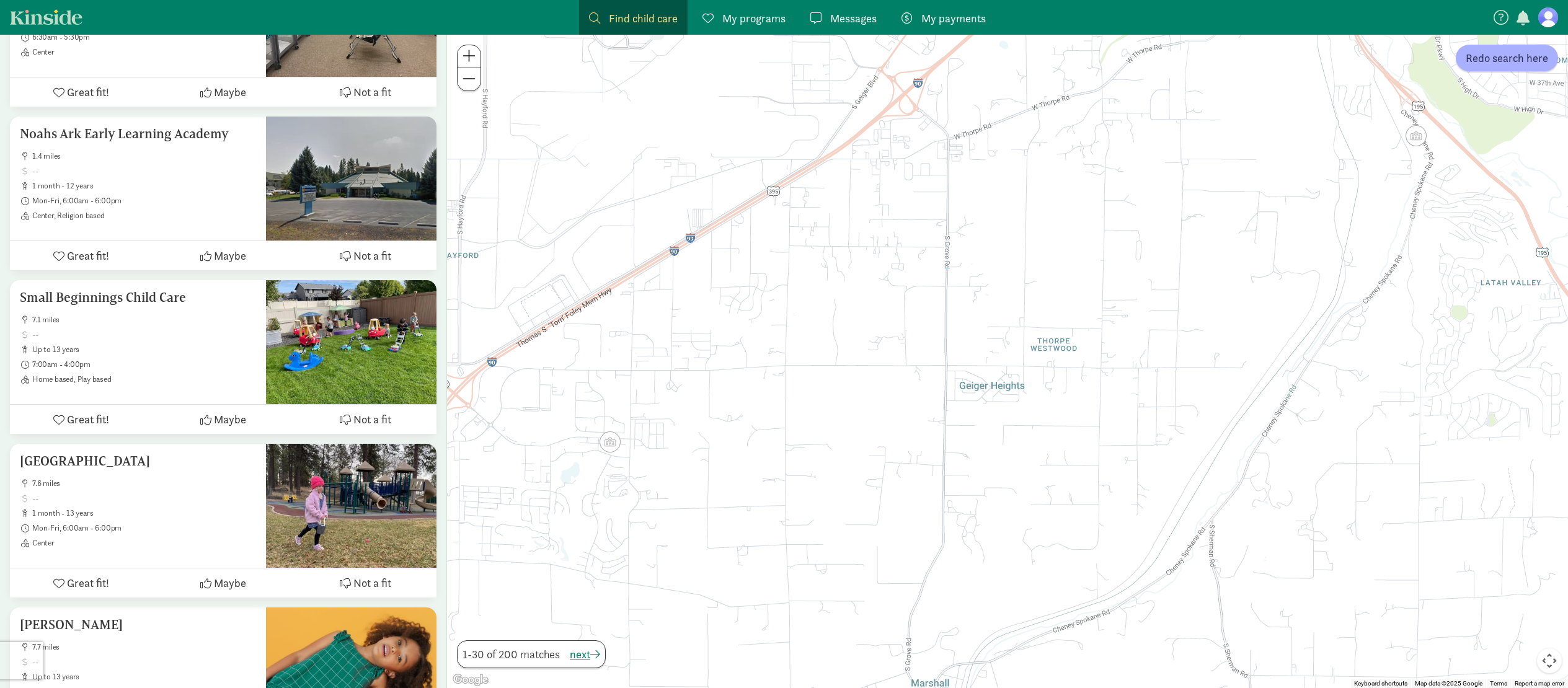
drag, startPoint x: 904, startPoint y: 145, endPoint x: 1033, endPoint y: 67, distance: 150.7
click at [1033, 67] on div "To navigate, press the arrow keys." at bounding box center [1007, 361] width 1121 height 653
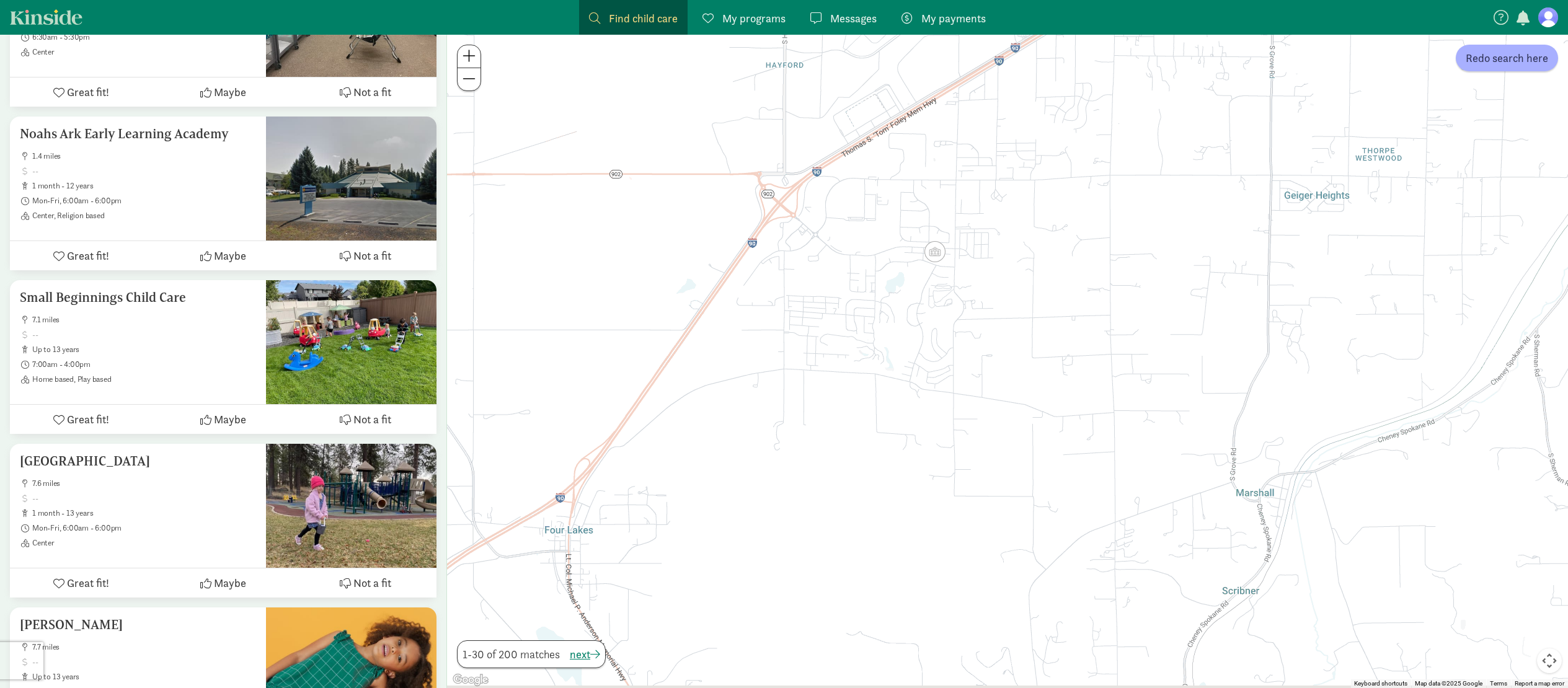
drag, startPoint x: 695, startPoint y: 321, endPoint x: 1047, endPoint y: 115, distance: 407.8
click at [1047, 115] on div at bounding box center [1007, 361] width 1121 height 653
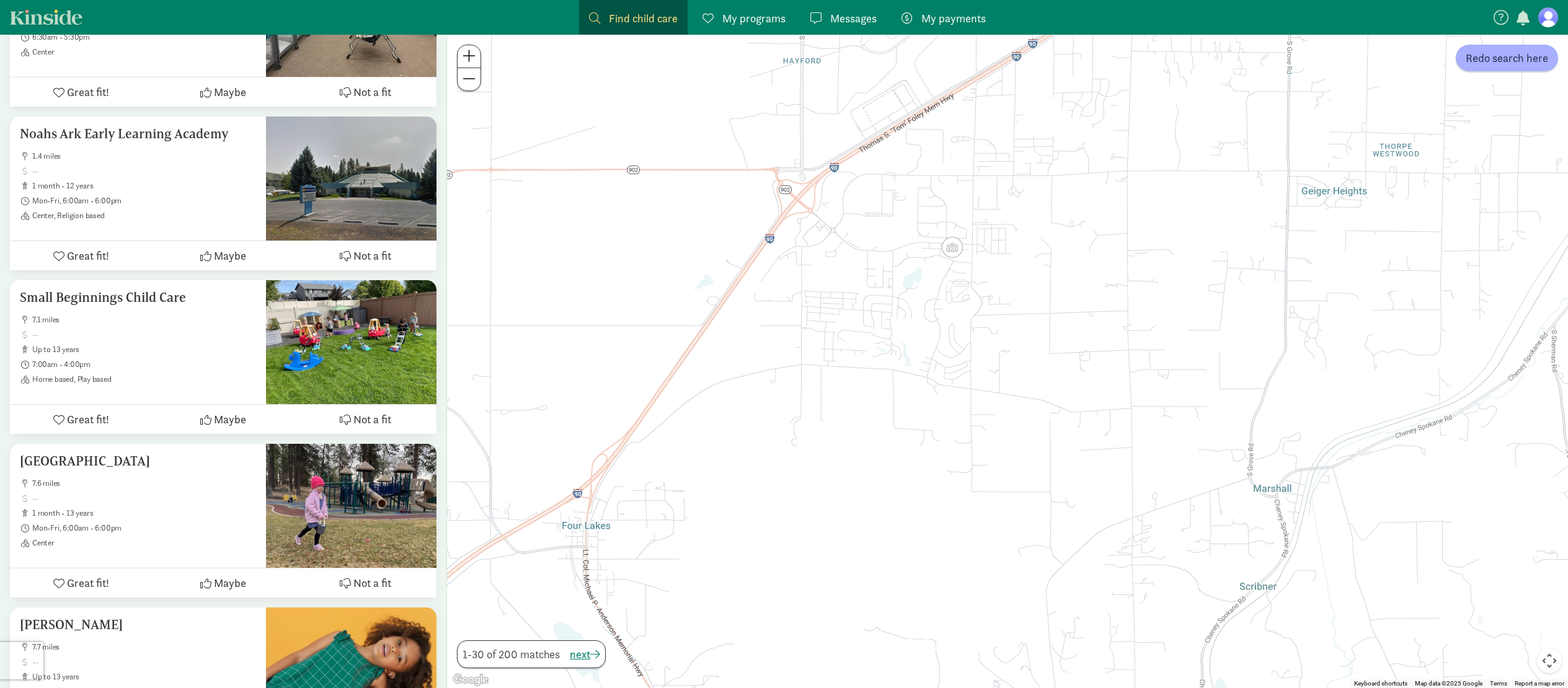
click at [472, 54] on span at bounding box center [469, 56] width 13 height 15
